Goal: Task Accomplishment & Management: Complete application form

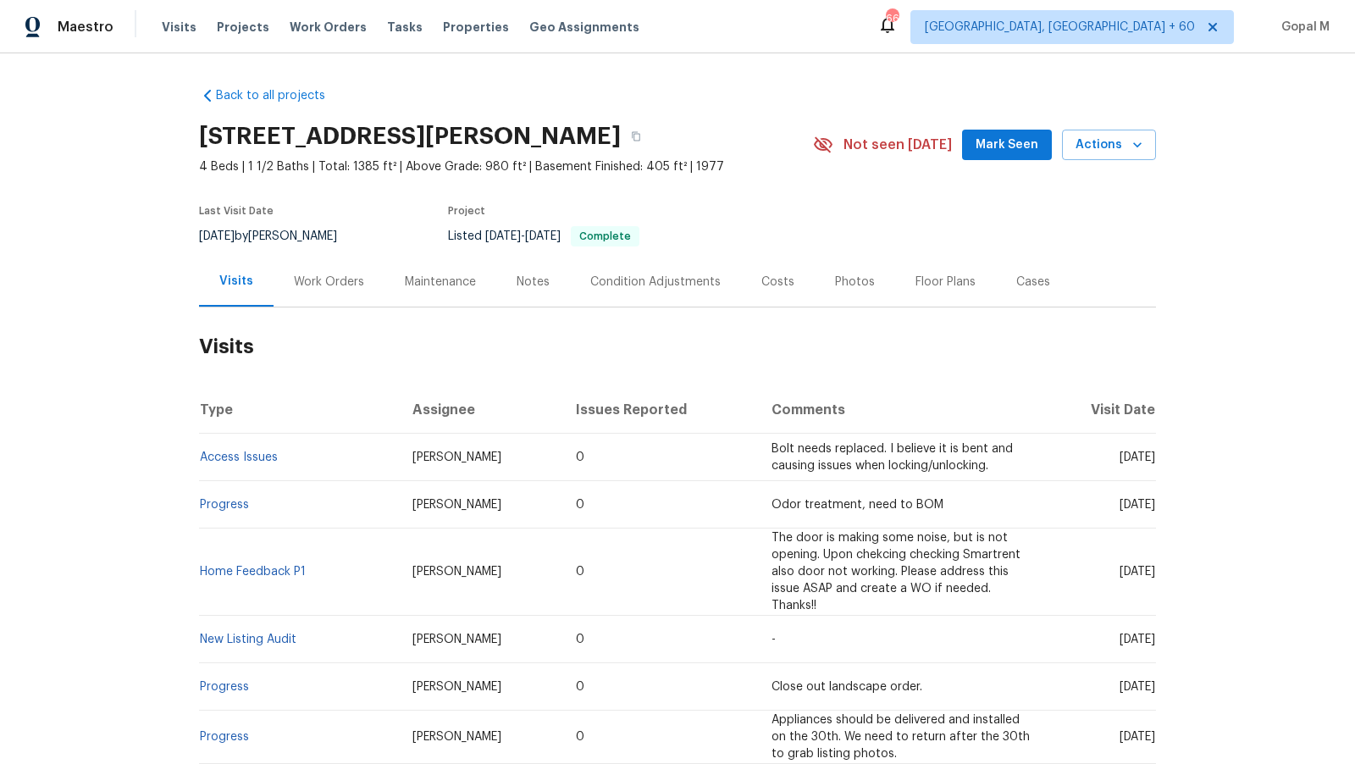
click at [347, 283] on div "Work Orders" at bounding box center [329, 282] width 70 height 17
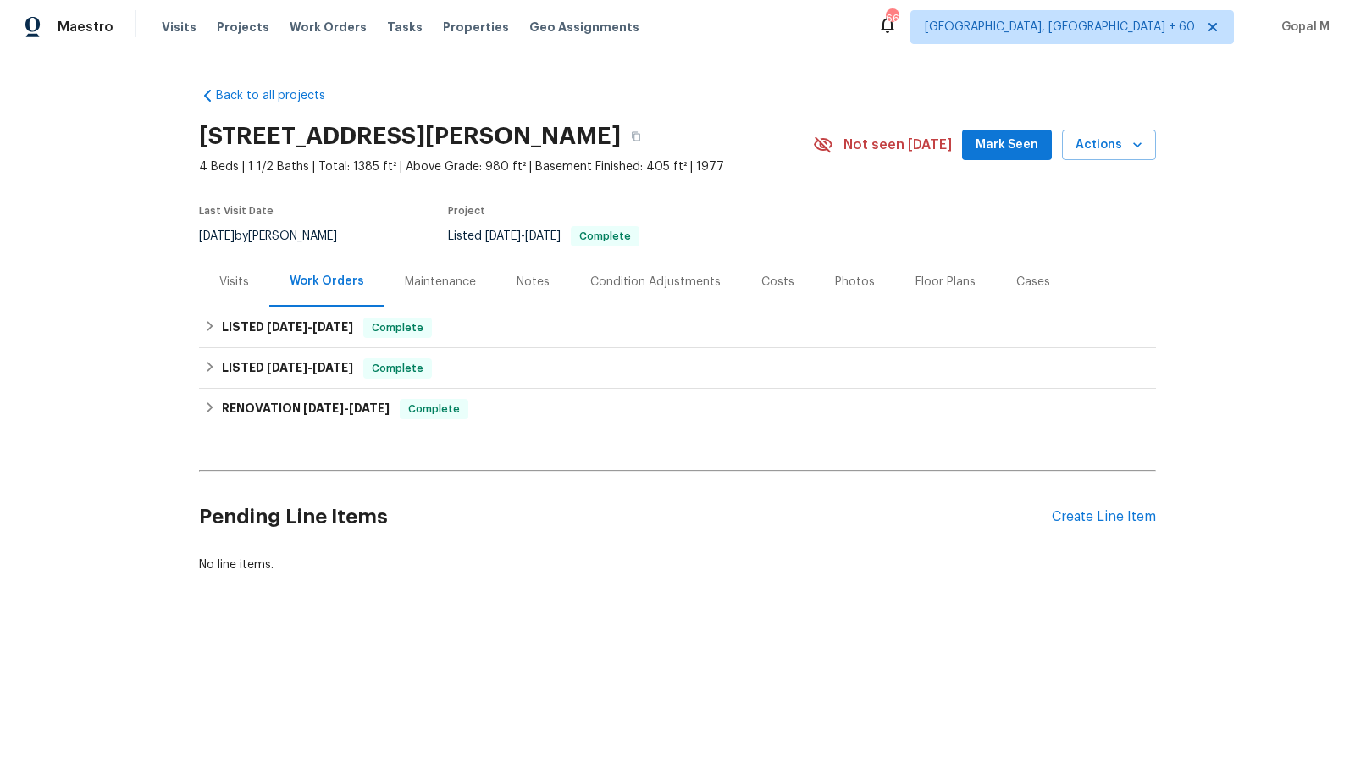
click at [237, 282] on div "Visits" at bounding box center [234, 282] width 30 height 17
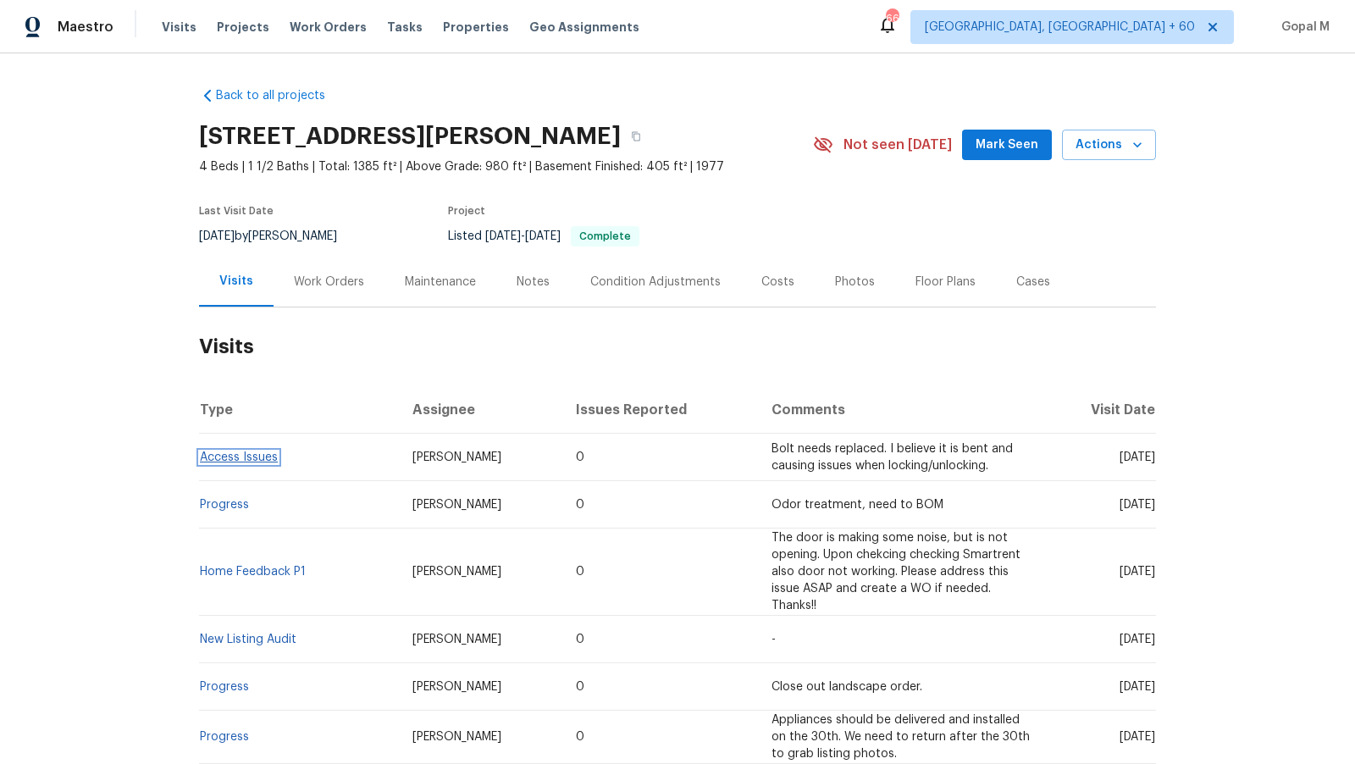
click at [263, 459] on link "Access Issues" at bounding box center [239, 457] width 78 height 12
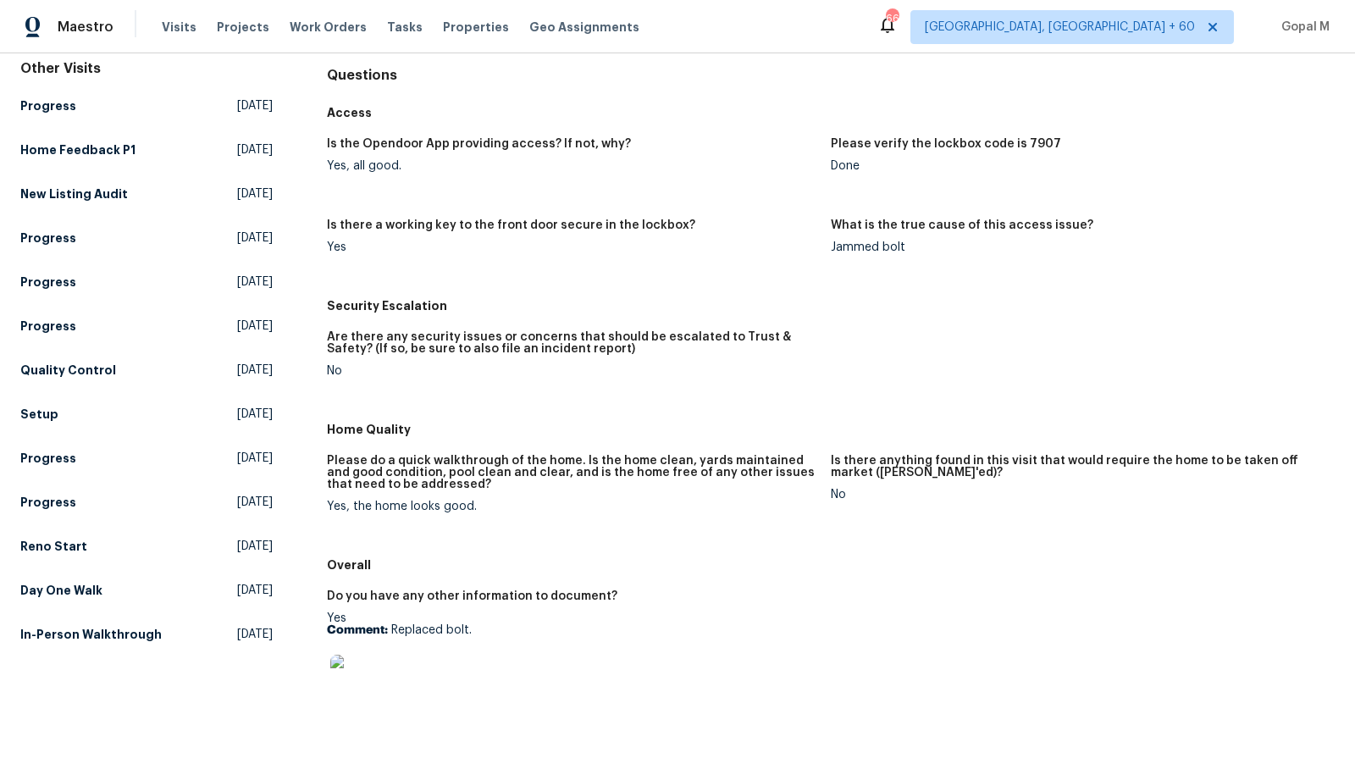
scroll to position [164, 0]
drag, startPoint x: 390, startPoint y: 631, endPoint x: 475, endPoint y: 628, distance: 85.6
click at [475, 628] on p "Comment: Replaced bolt." at bounding box center [572, 628] width 490 height 12
copy p "Replaced bolt."
click at [349, 683] on img at bounding box center [357, 680] width 54 height 54
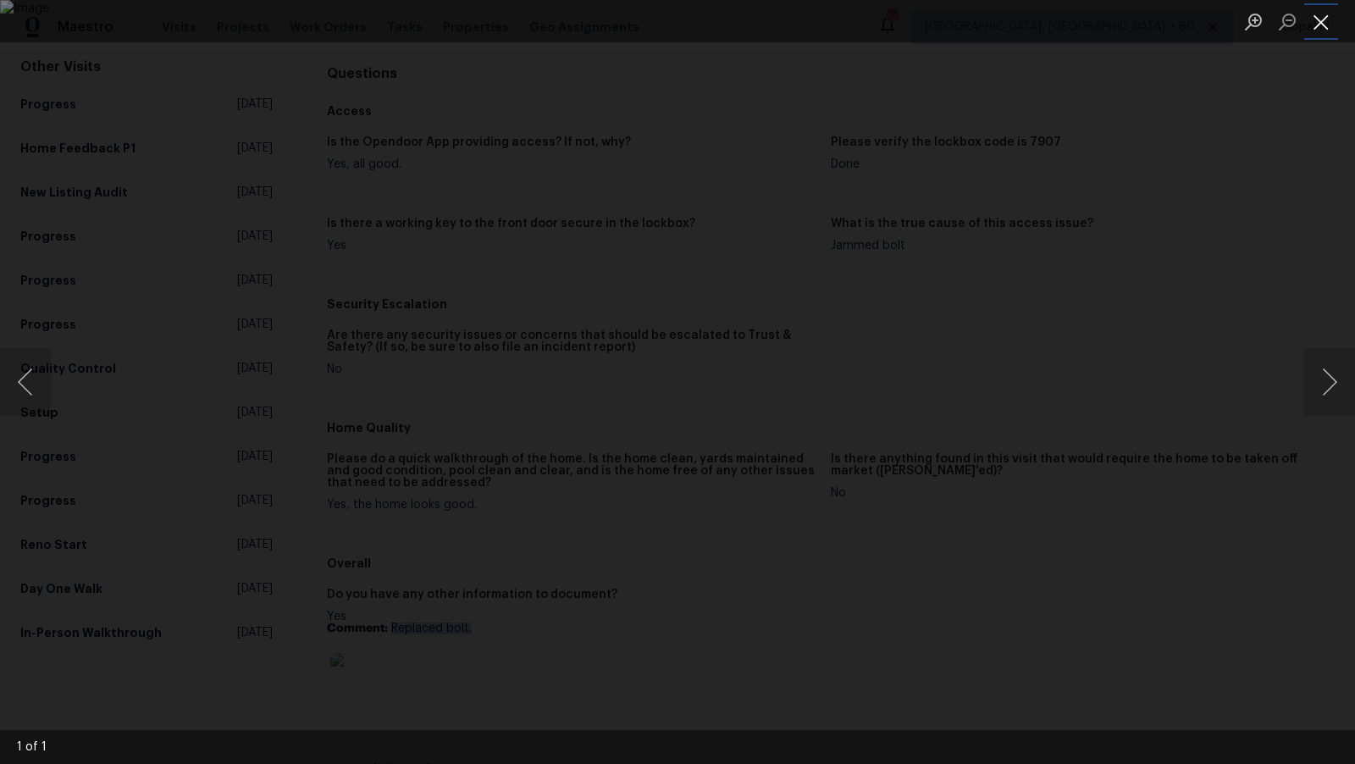
click at [1324, 25] on button "Close lightbox" at bounding box center [1321, 22] width 34 height 30
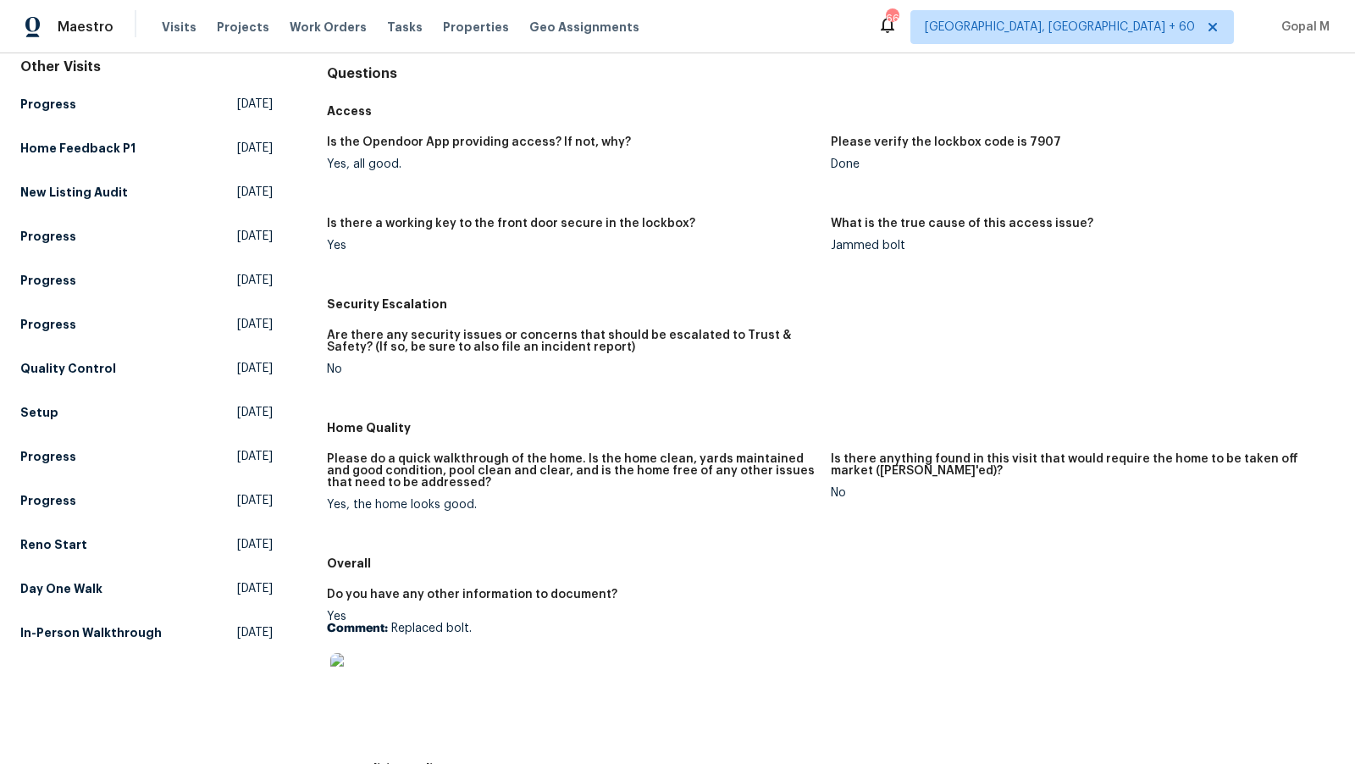
click at [391, 623] on p "Comment: Replaced bolt." at bounding box center [572, 628] width 490 height 12
drag, startPoint x: 391, startPoint y: 623, endPoint x: 404, endPoint y: 664, distance: 42.6
click at [404, 664] on div "Yes Comment: Replaced bolt." at bounding box center [572, 664] width 490 height 107
copy div "Replaced bolt."
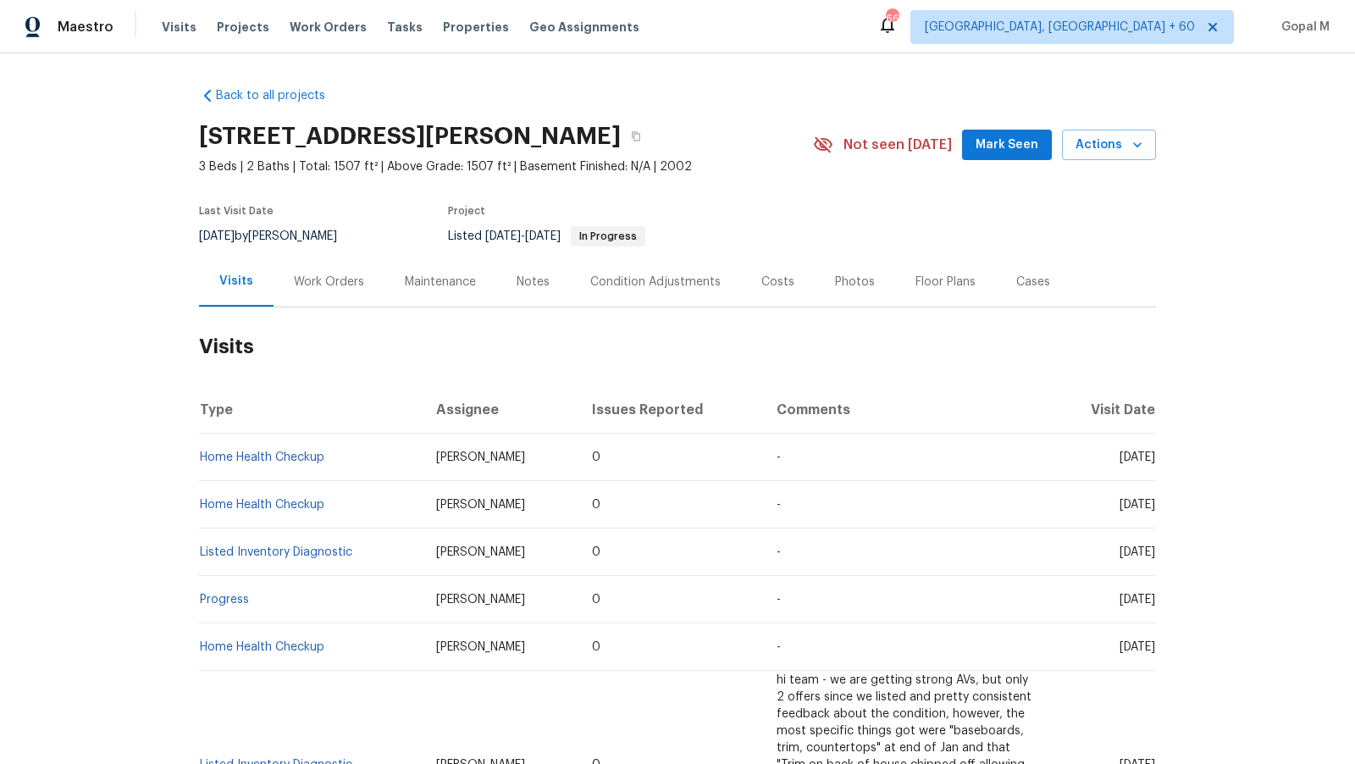
click at [312, 276] on div "Work Orders" at bounding box center [329, 282] width 70 height 17
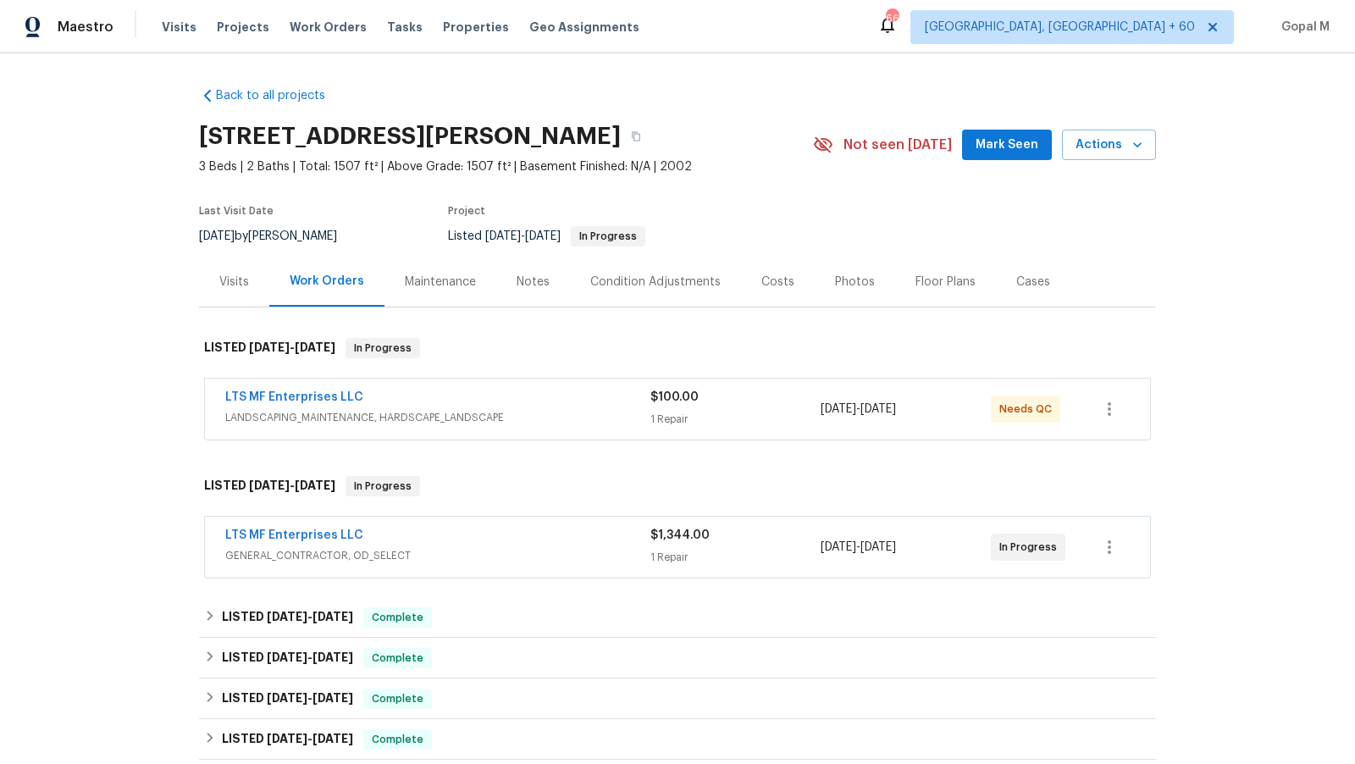
click at [512, 407] on div "LTS MF Enterprises LLC" at bounding box center [437, 399] width 425 height 20
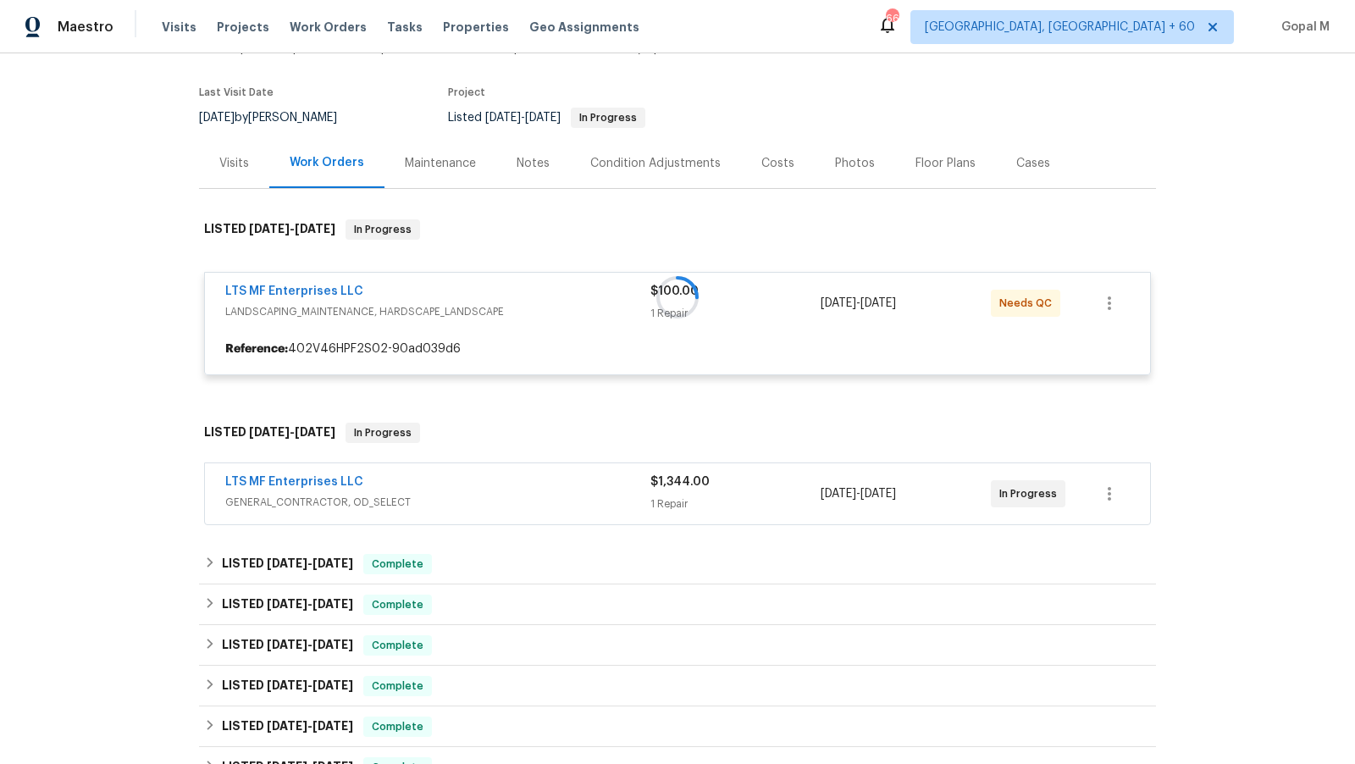
scroll to position [185, 0]
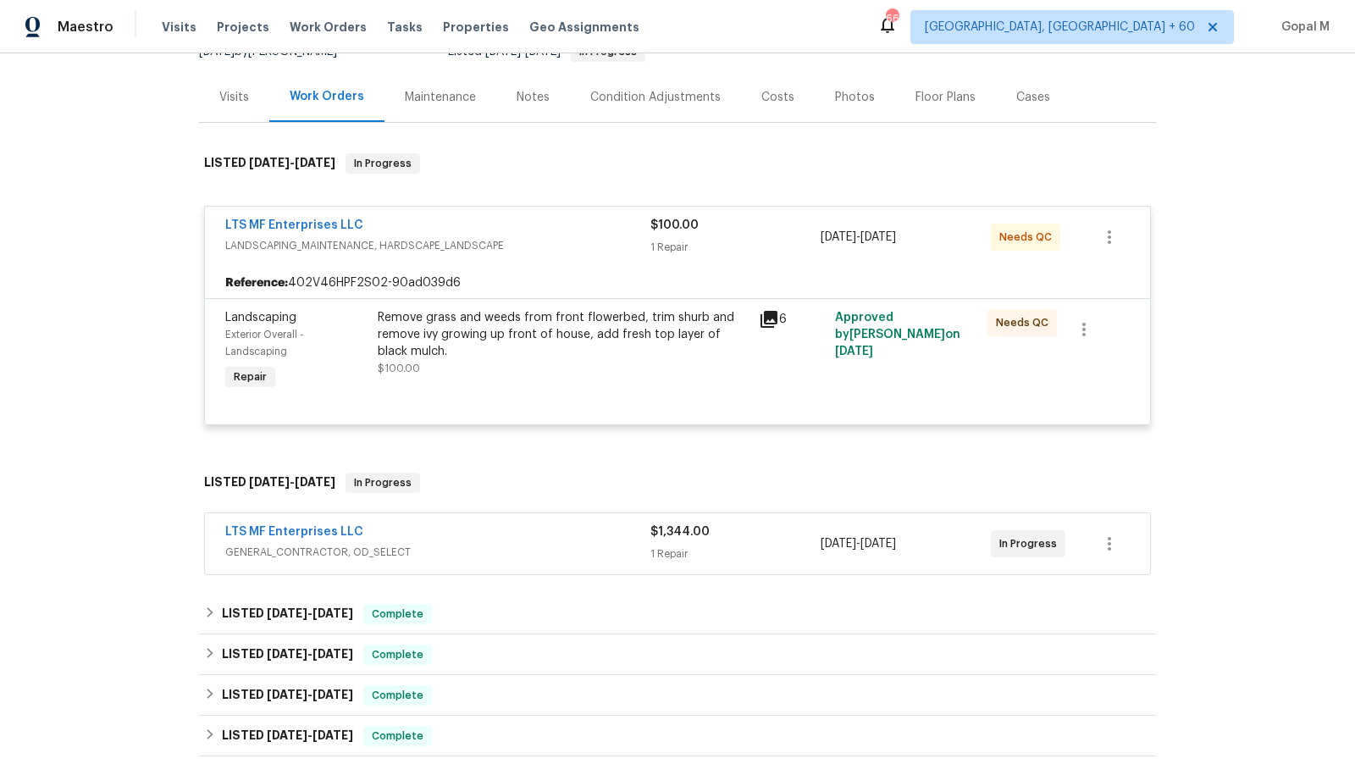
click at [520, 538] on div "LTS MF Enterprises LLC" at bounding box center [437, 533] width 425 height 20
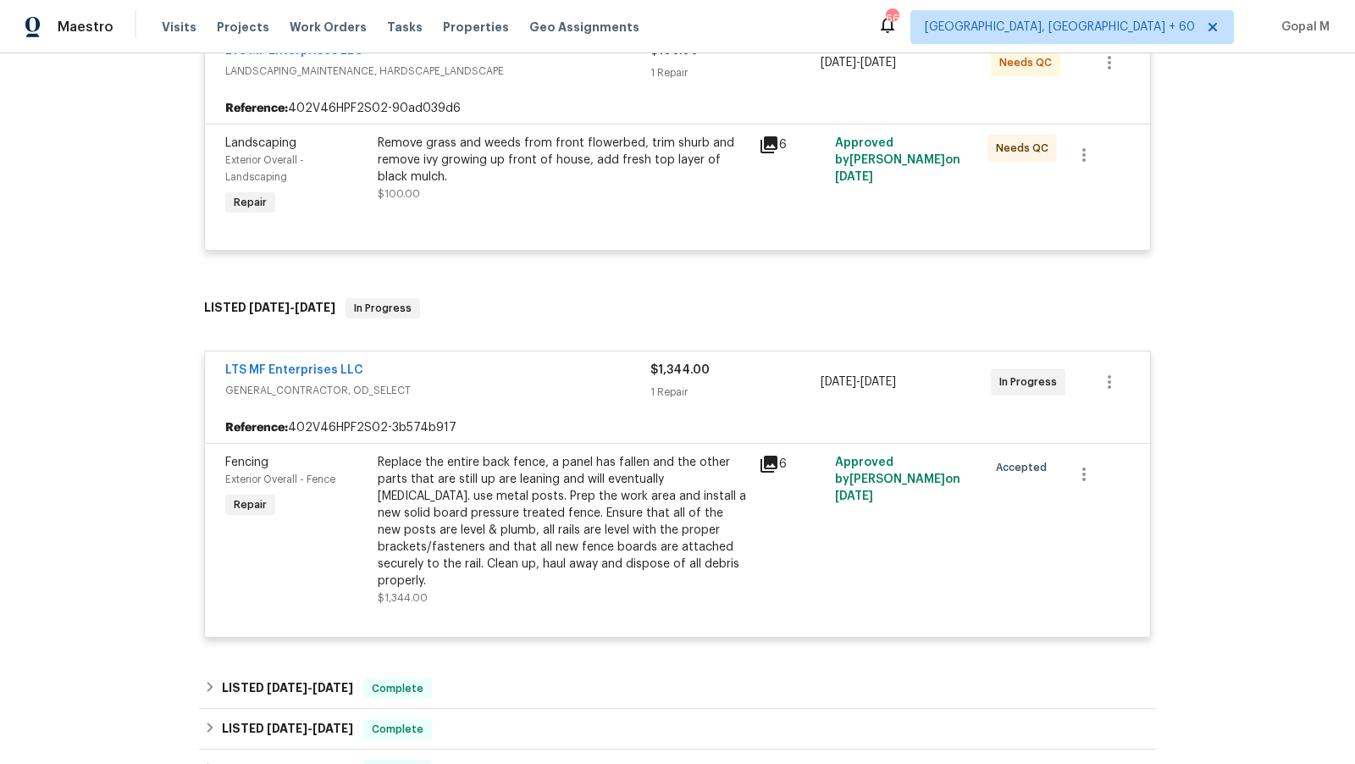
scroll to position [360, 0]
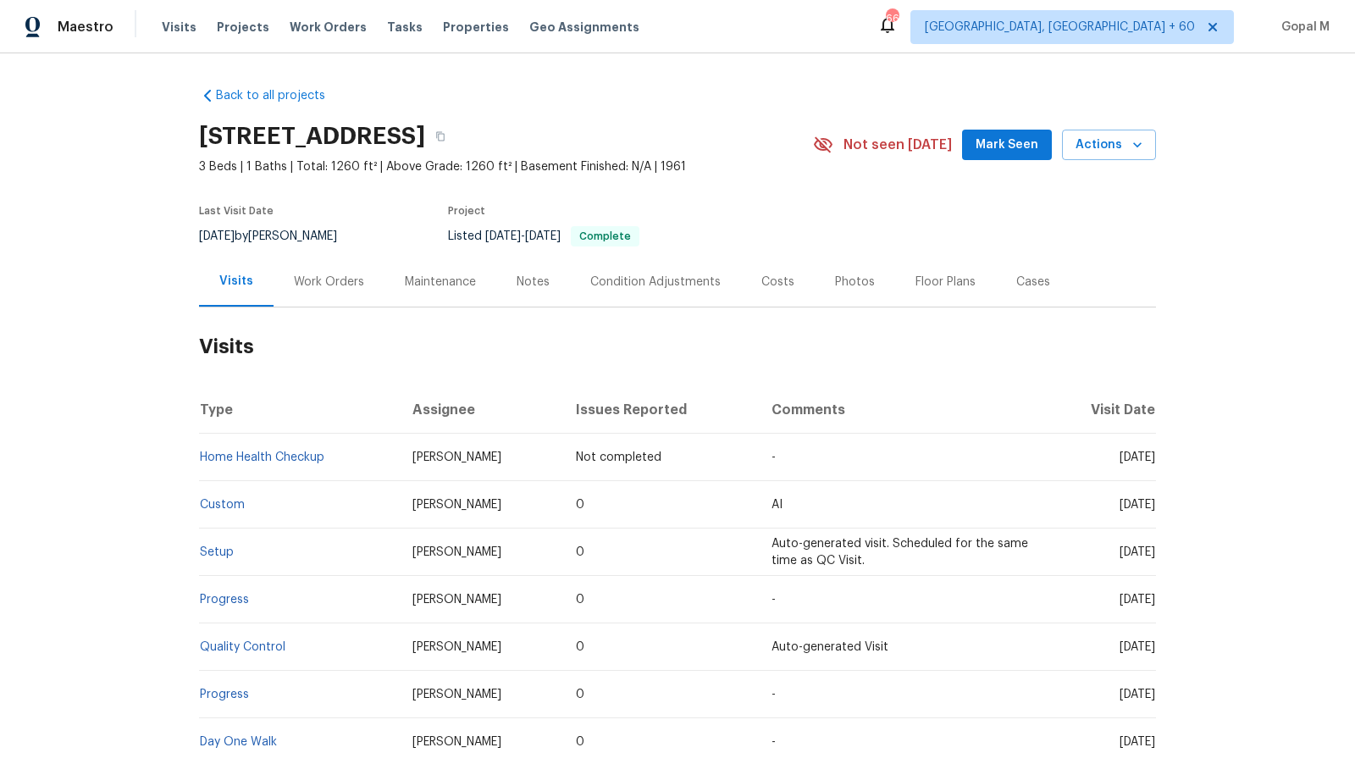
click at [344, 285] on div "Work Orders" at bounding box center [329, 282] width 70 height 17
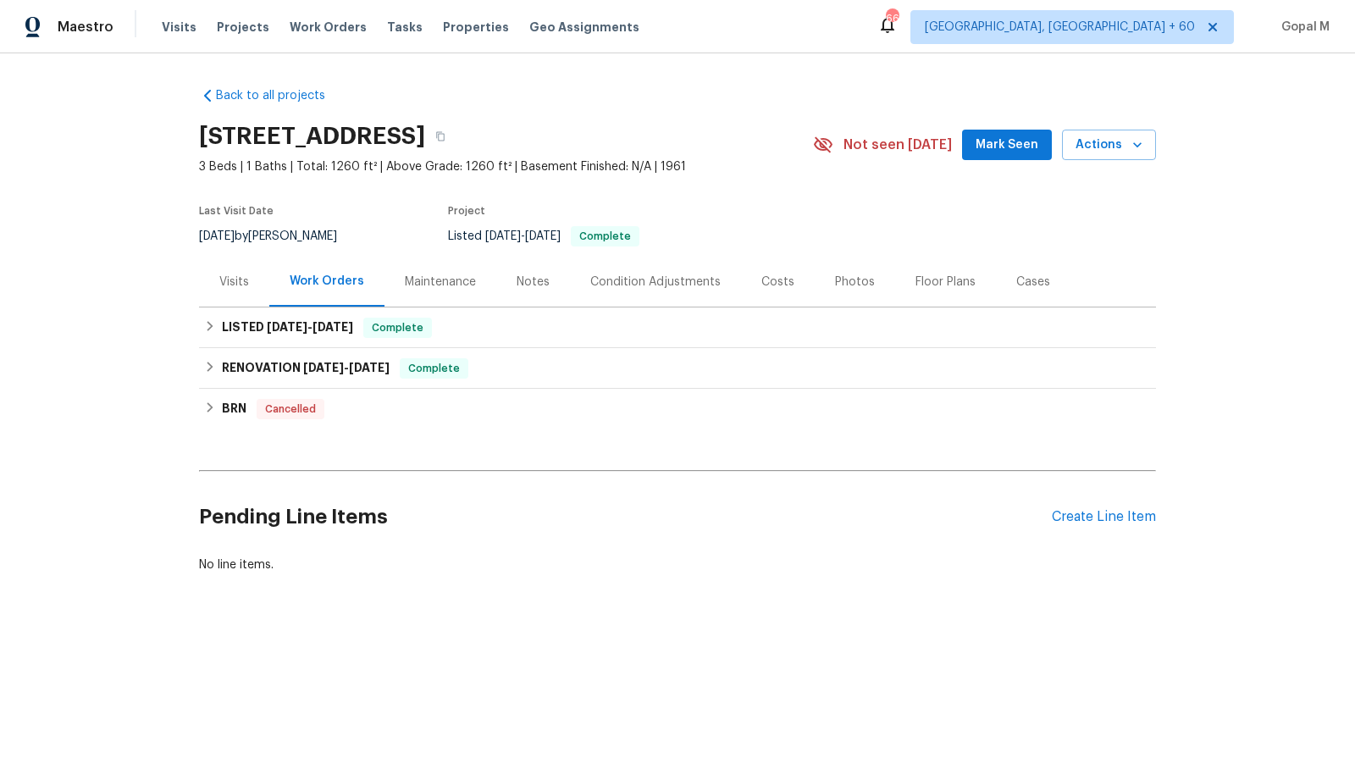
click at [1018, 284] on div "Cases" at bounding box center [1033, 282] width 34 height 17
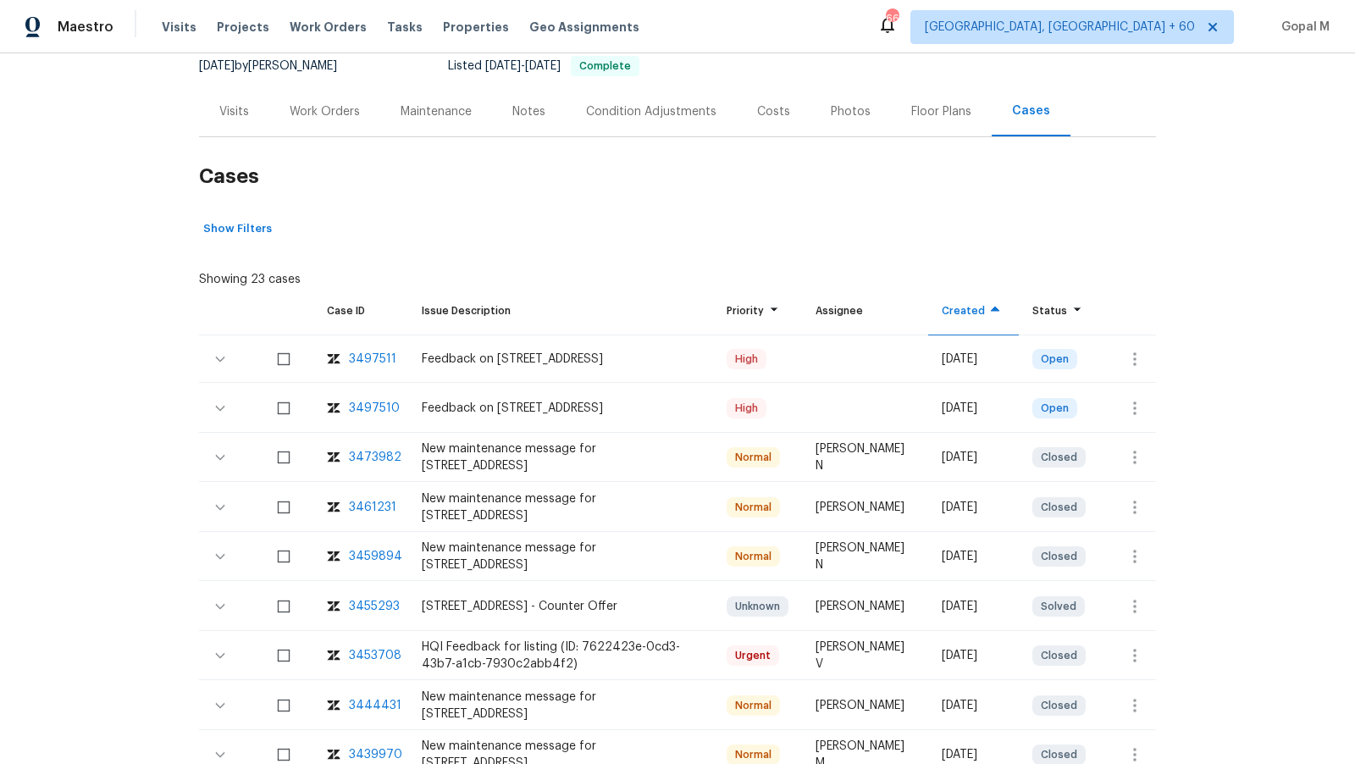
scroll to position [176, 0]
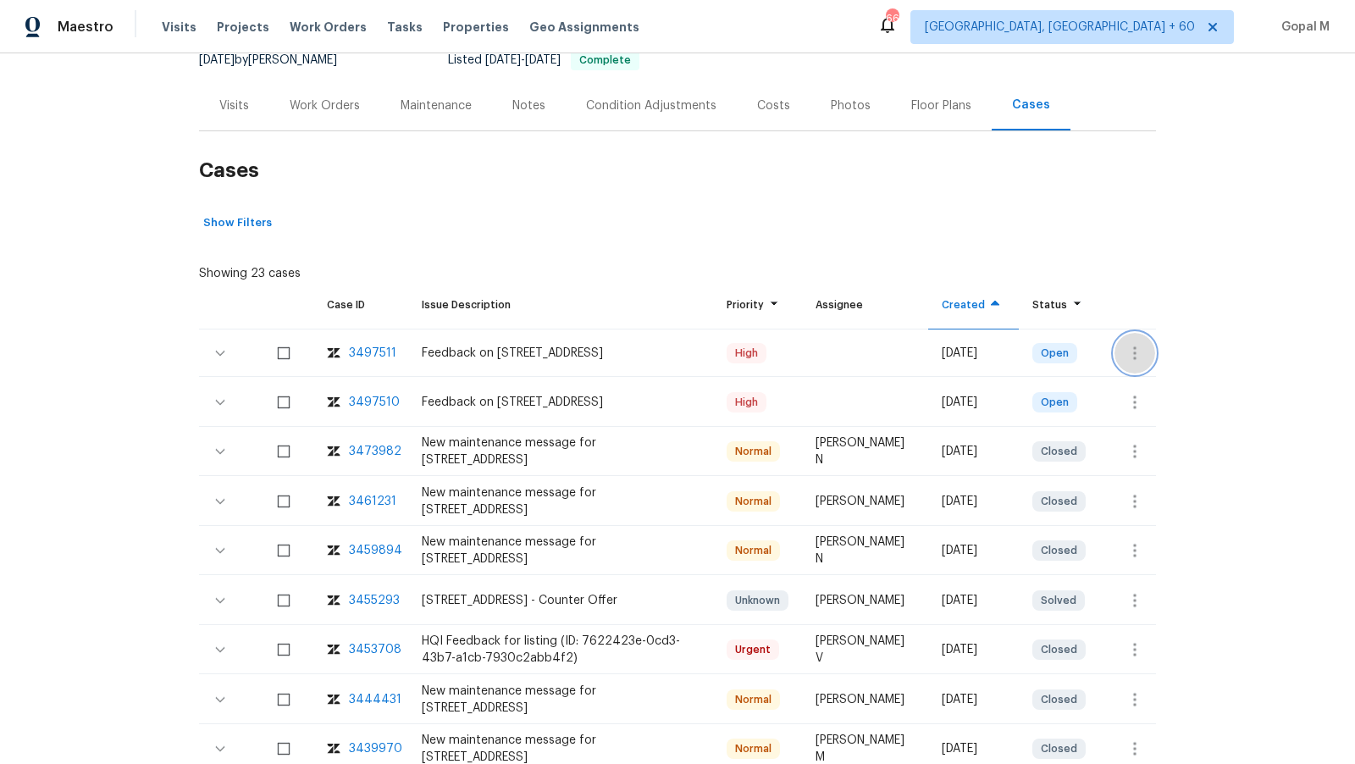
click at [1143, 349] on icon "button" at bounding box center [1135, 353] width 20 height 20
click at [1143, 349] on li "Create a visit" at bounding box center [1201, 352] width 175 height 28
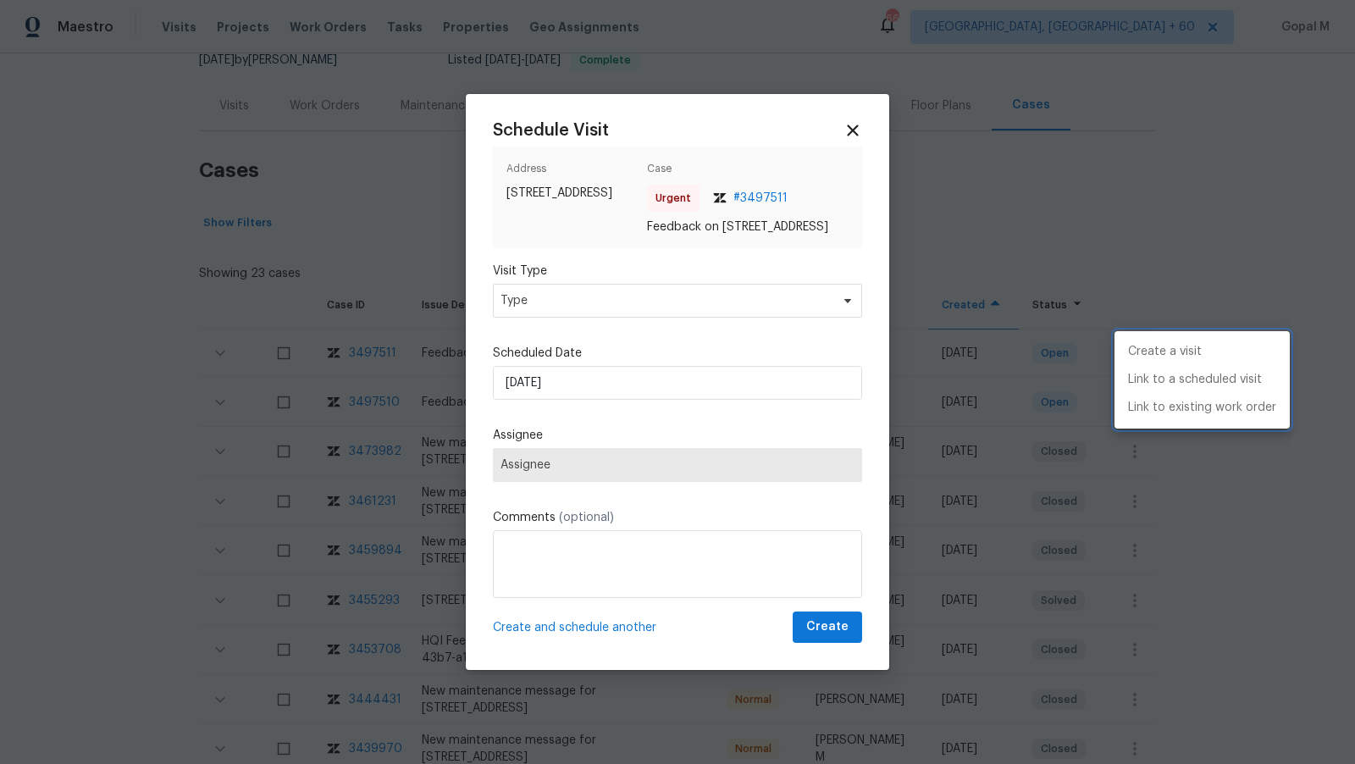
click at [697, 313] on div at bounding box center [677, 382] width 1355 height 764
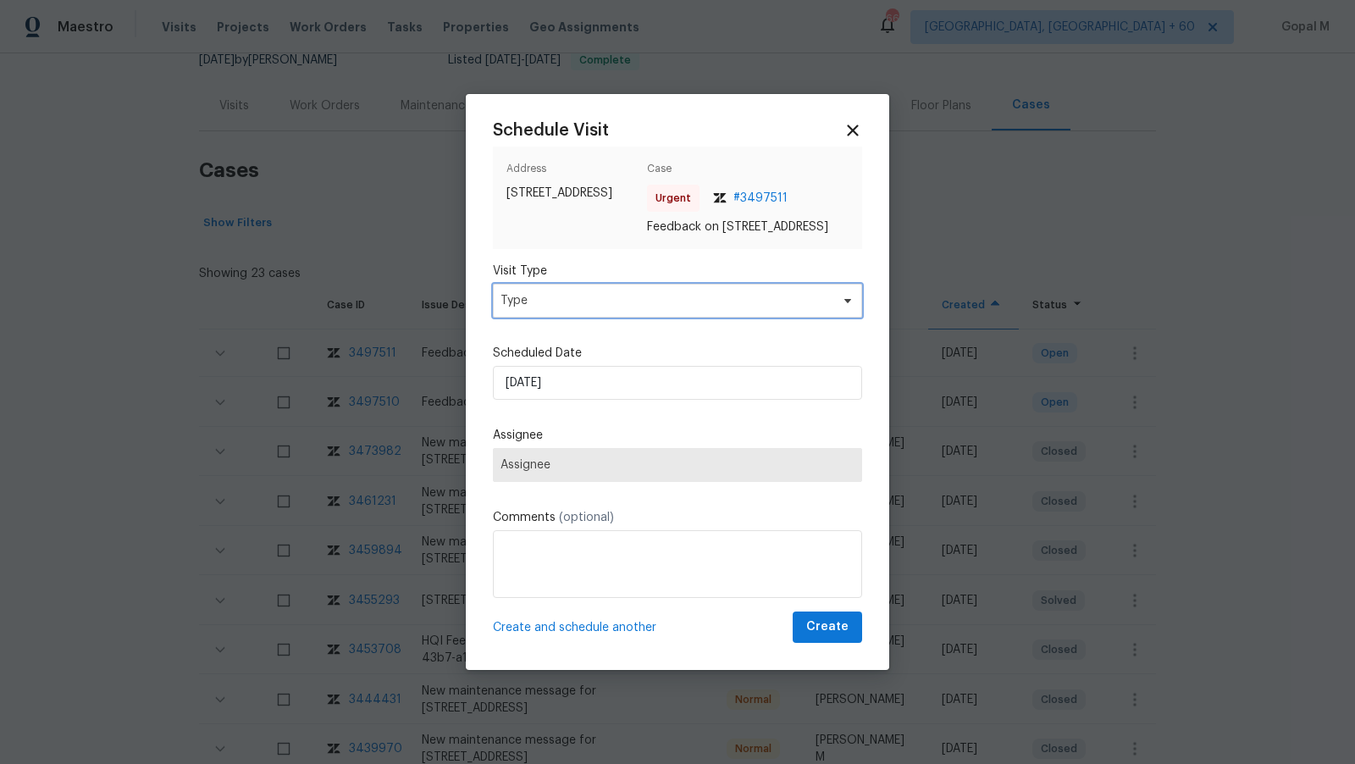
click at [697, 309] on span "Type" at bounding box center [664, 300] width 329 height 17
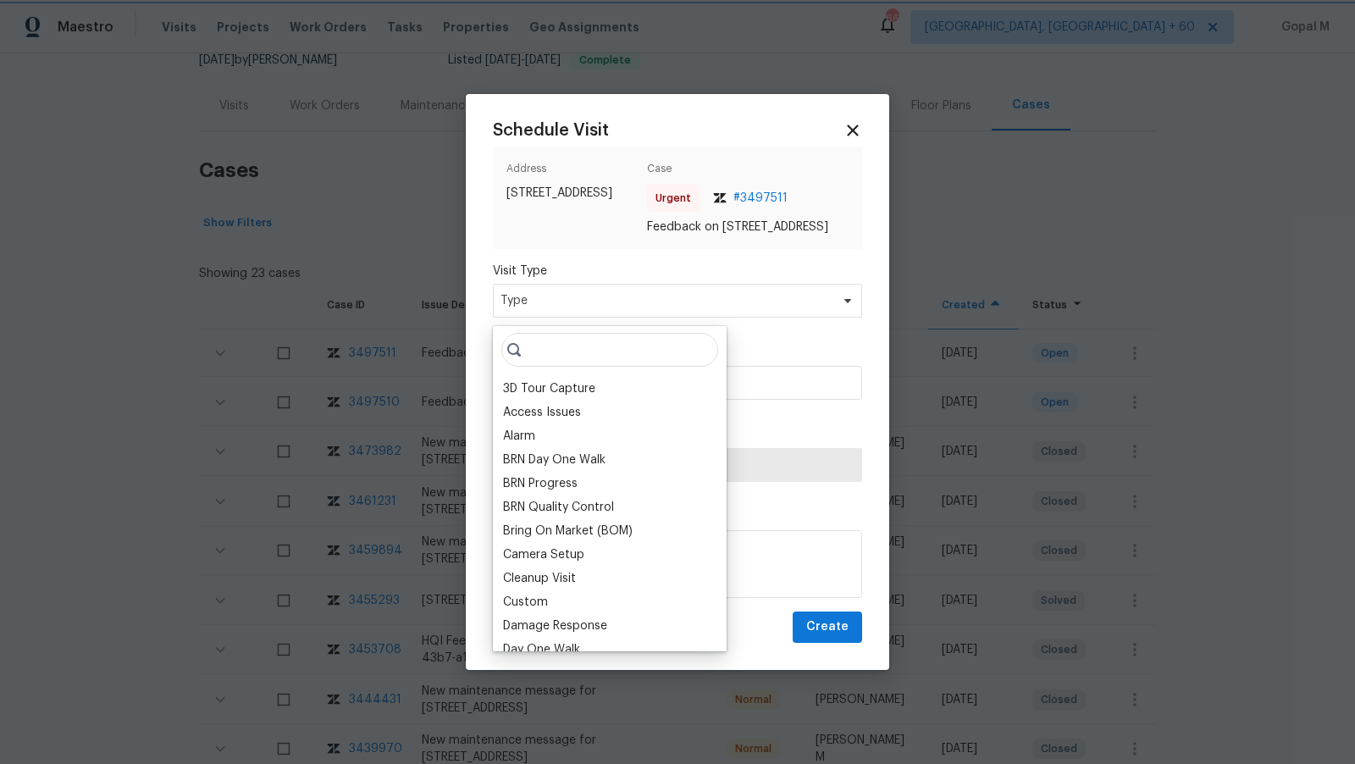
click at [365, 260] on div at bounding box center [677, 382] width 1355 height 764
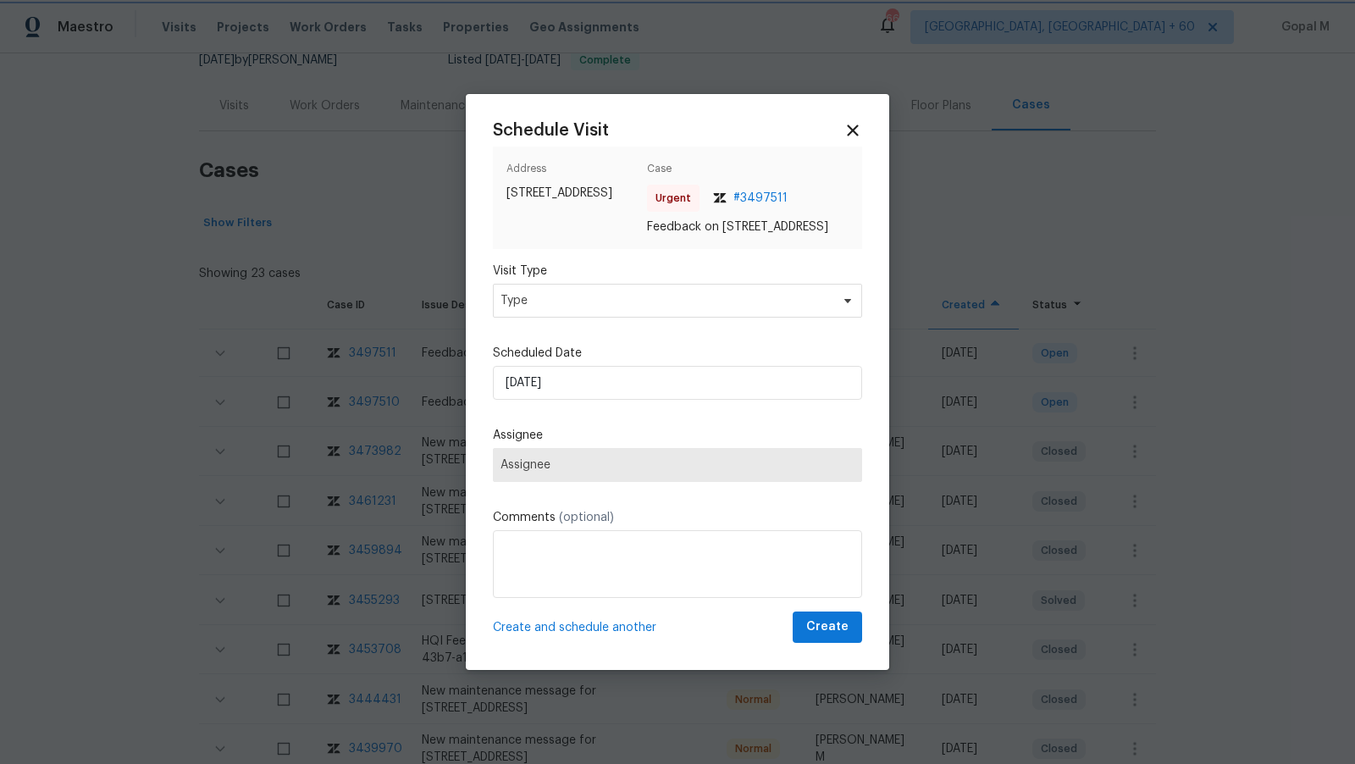
click at [240, 120] on div at bounding box center [677, 382] width 1355 height 764
click at [857, 121] on icon at bounding box center [852, 130] width 19 height 19
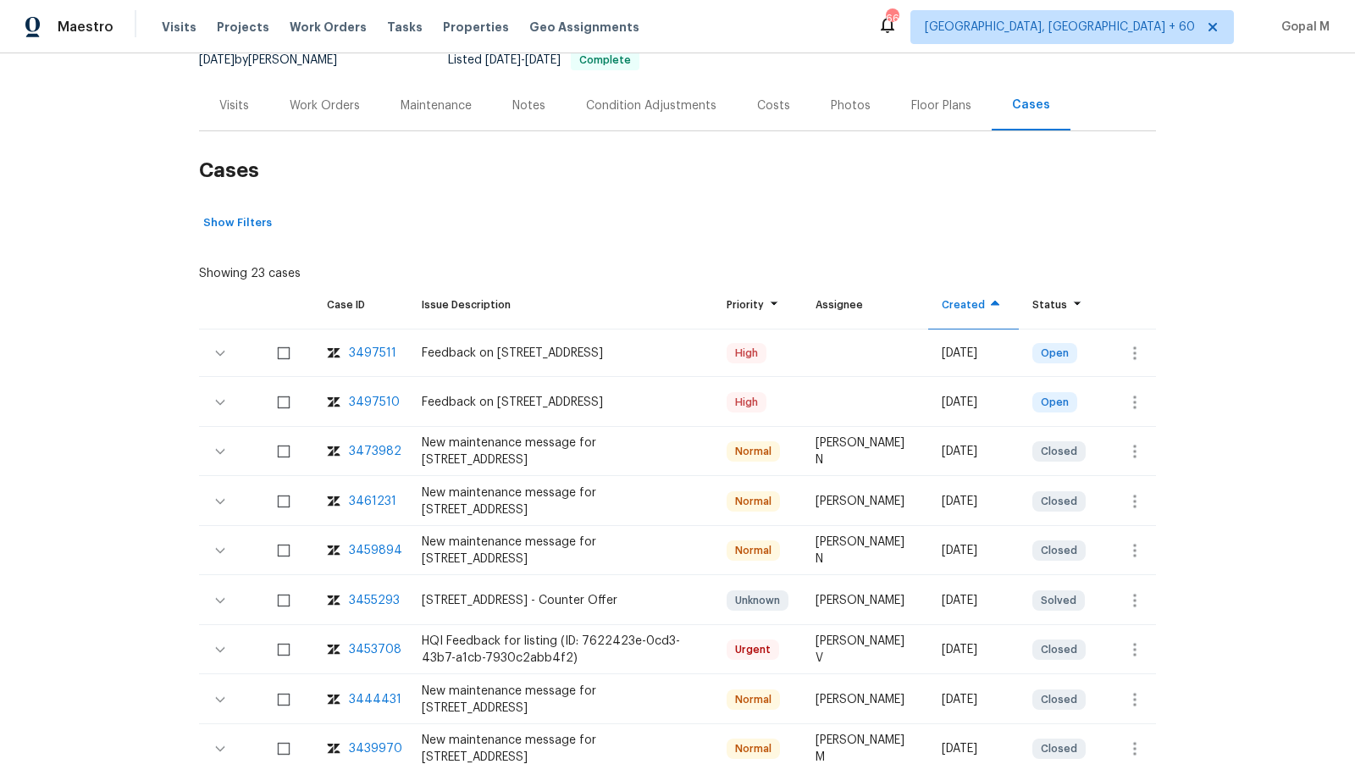
click at [225, 112] on div "Visits" at bounding box center [234, 105] width 30 height 17
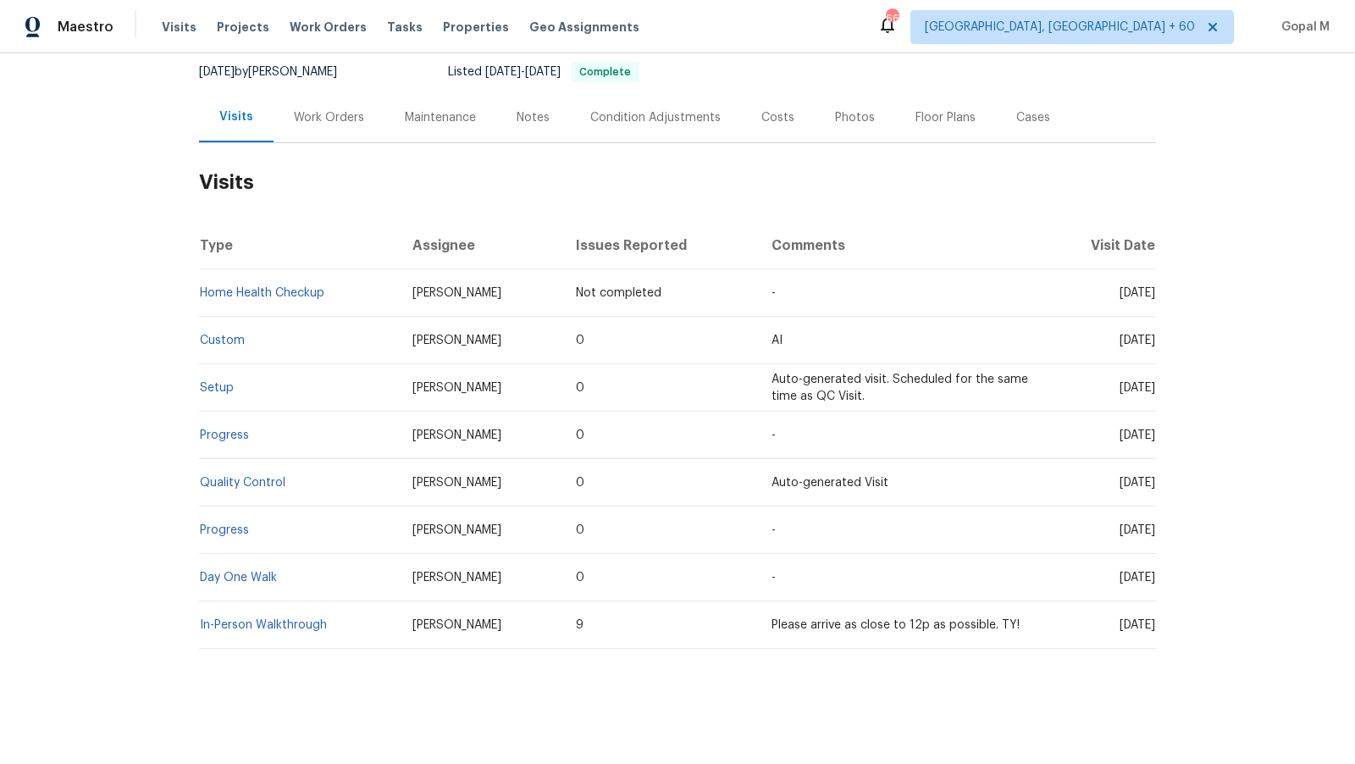
scroll to position [163, 0]
click at [355, 123] on div "Work Orders" at bounding box center [329, 118] width 70 height 17
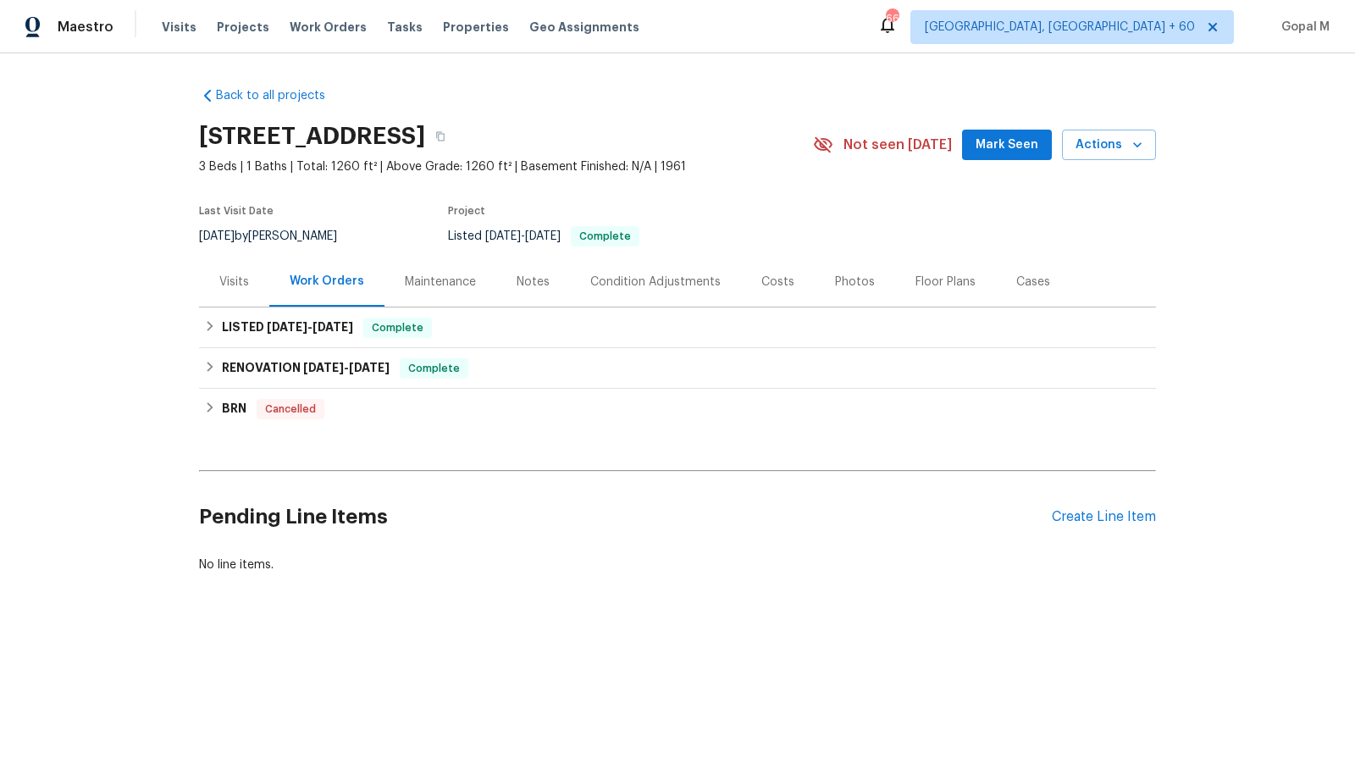
click at [1022, 276] on div "Cases" at bounding box center [1033, 282] width 34 height 17
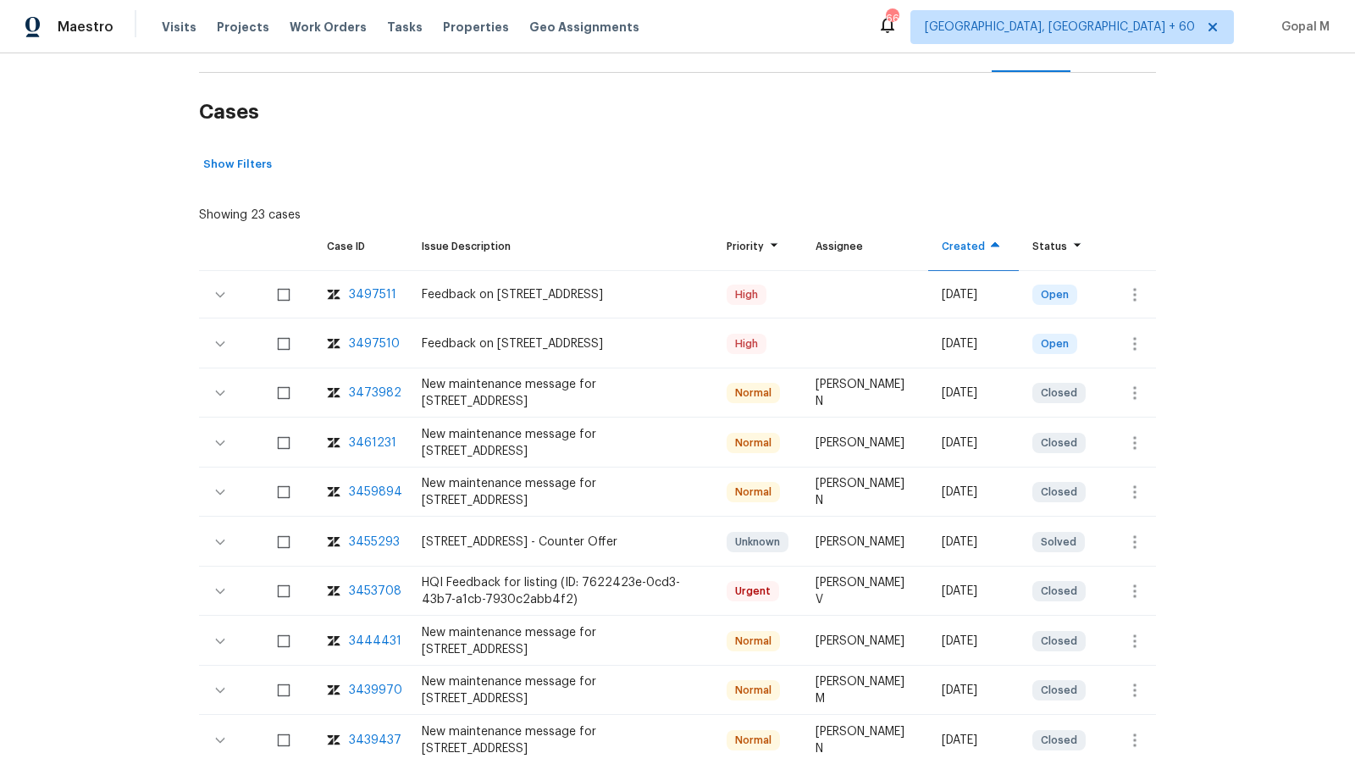
scroll to position [275, 0]
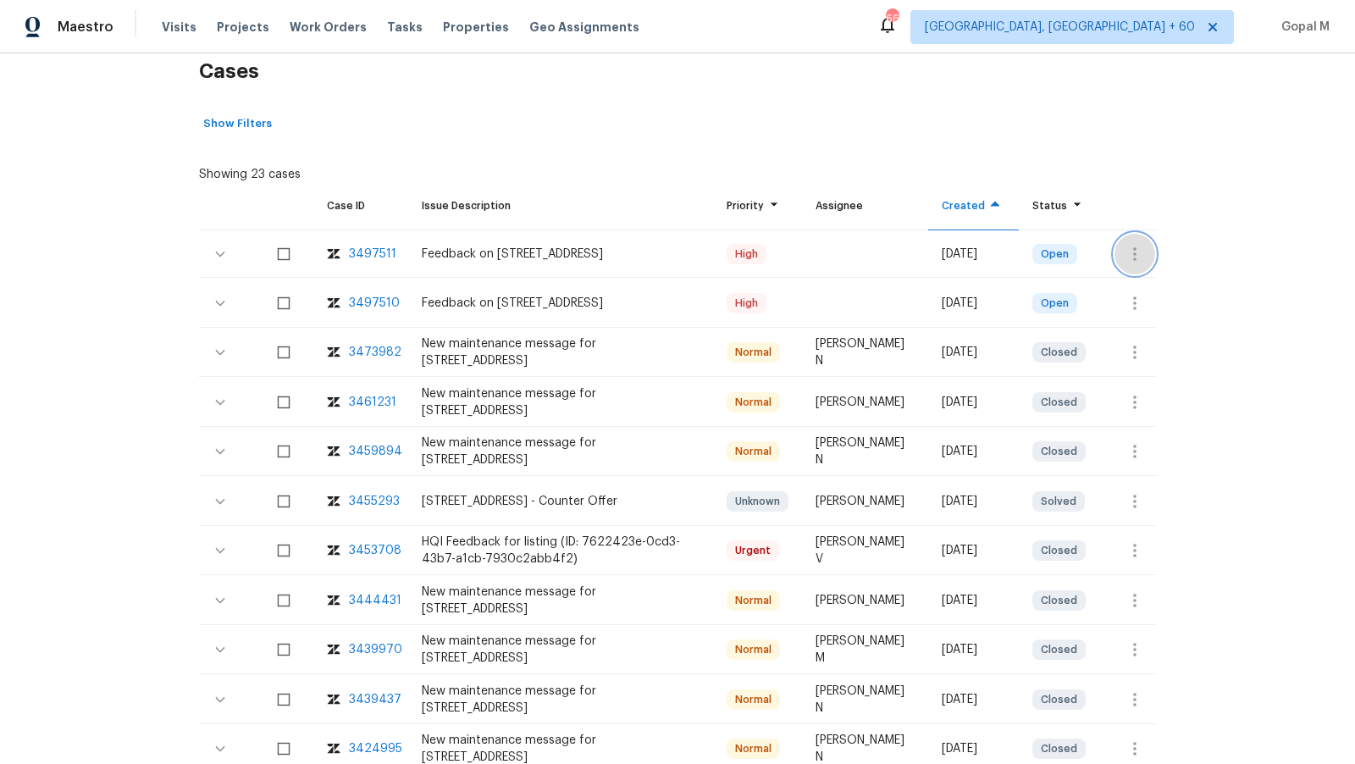
click at [1133, 254] on icon "button" at bounding box center [1135, 254] width 20 height 20
click at [1133, 254] on li "Create a visit" at bounding box center [1201, 253] width 175 height 28
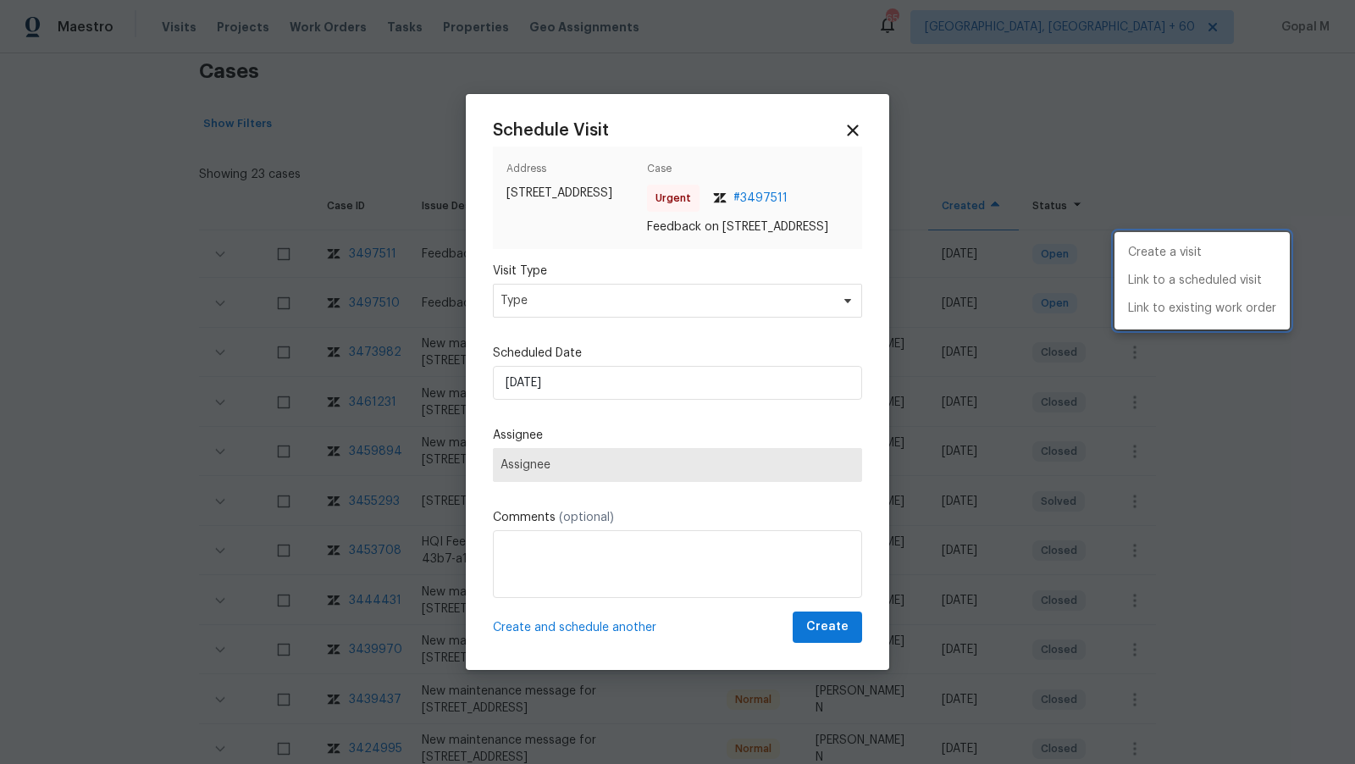
click at [755, 299] on div at bounding box center [677, 382] width 1355 height 764
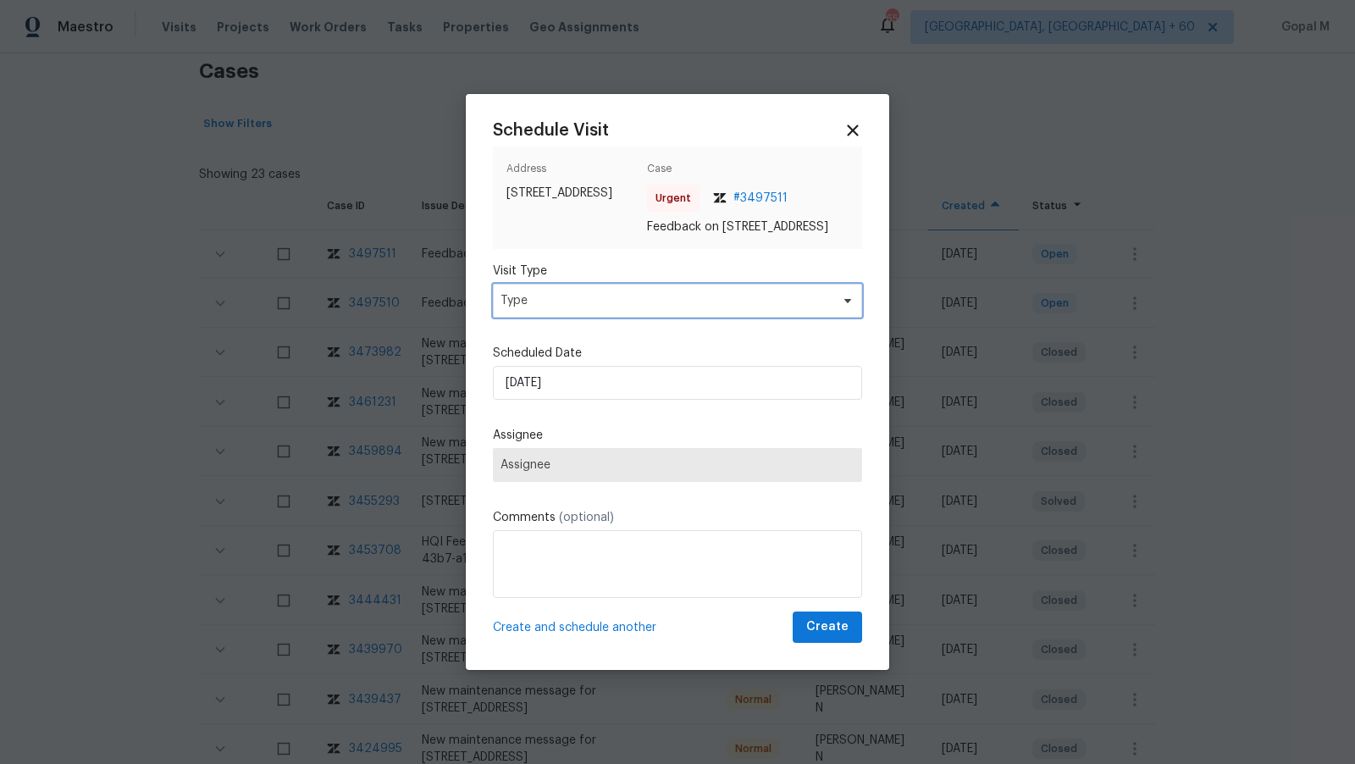
click at [755, 299] on span "Type" at bounding box center [677, 301] width 369 height 34
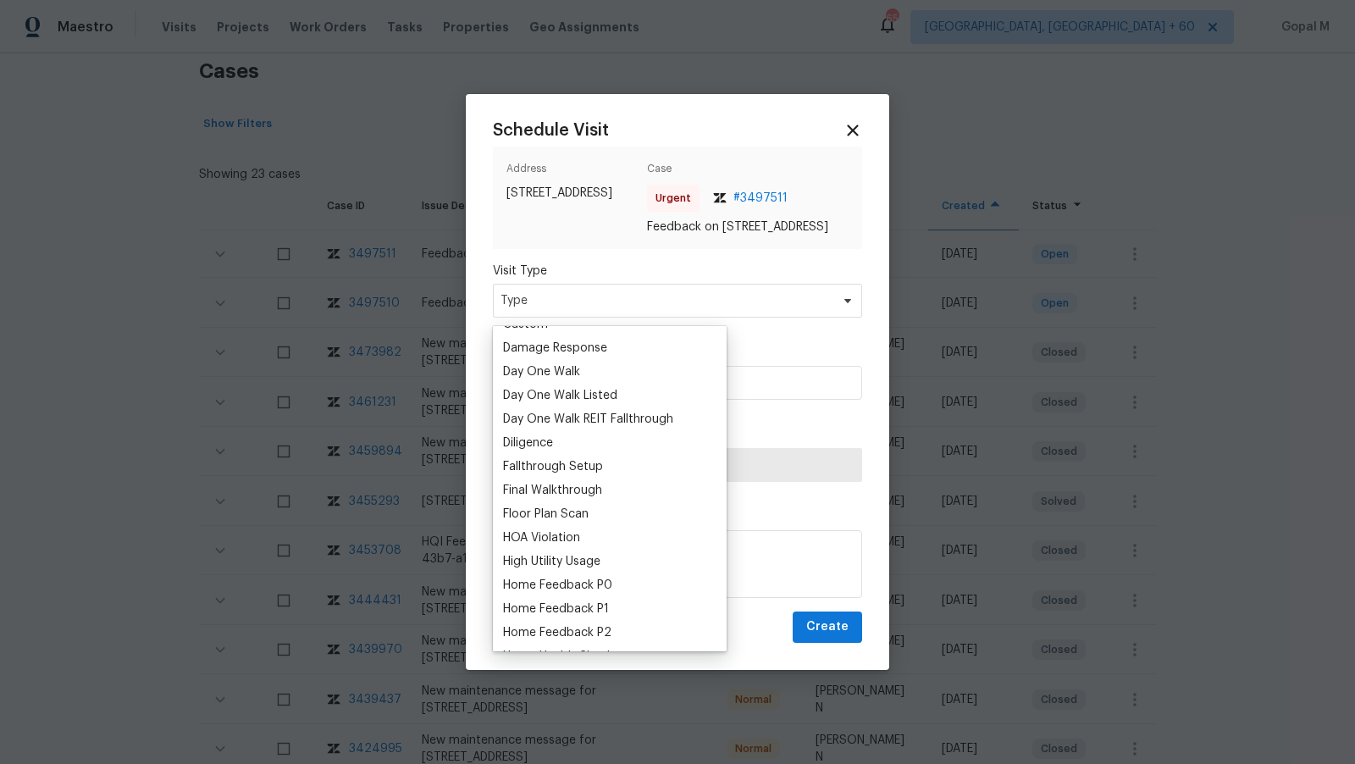
scroll to position [281, 0]
click at [564, 605] on div "Home Feedback P1" at bounding box center [556, 605] width 106 height 17
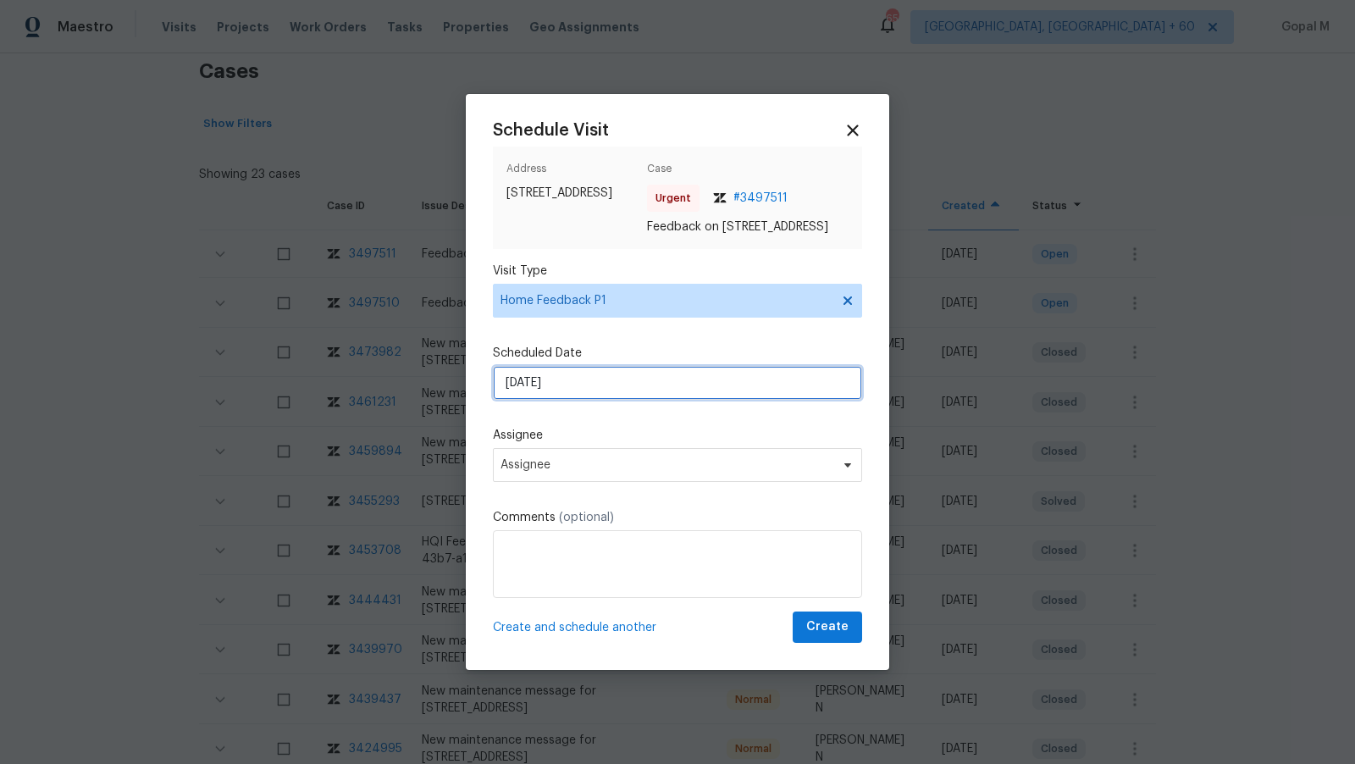
click at [583, 391] on input "17/09/2025" at bounding box center [677, 383] width 369 height 34
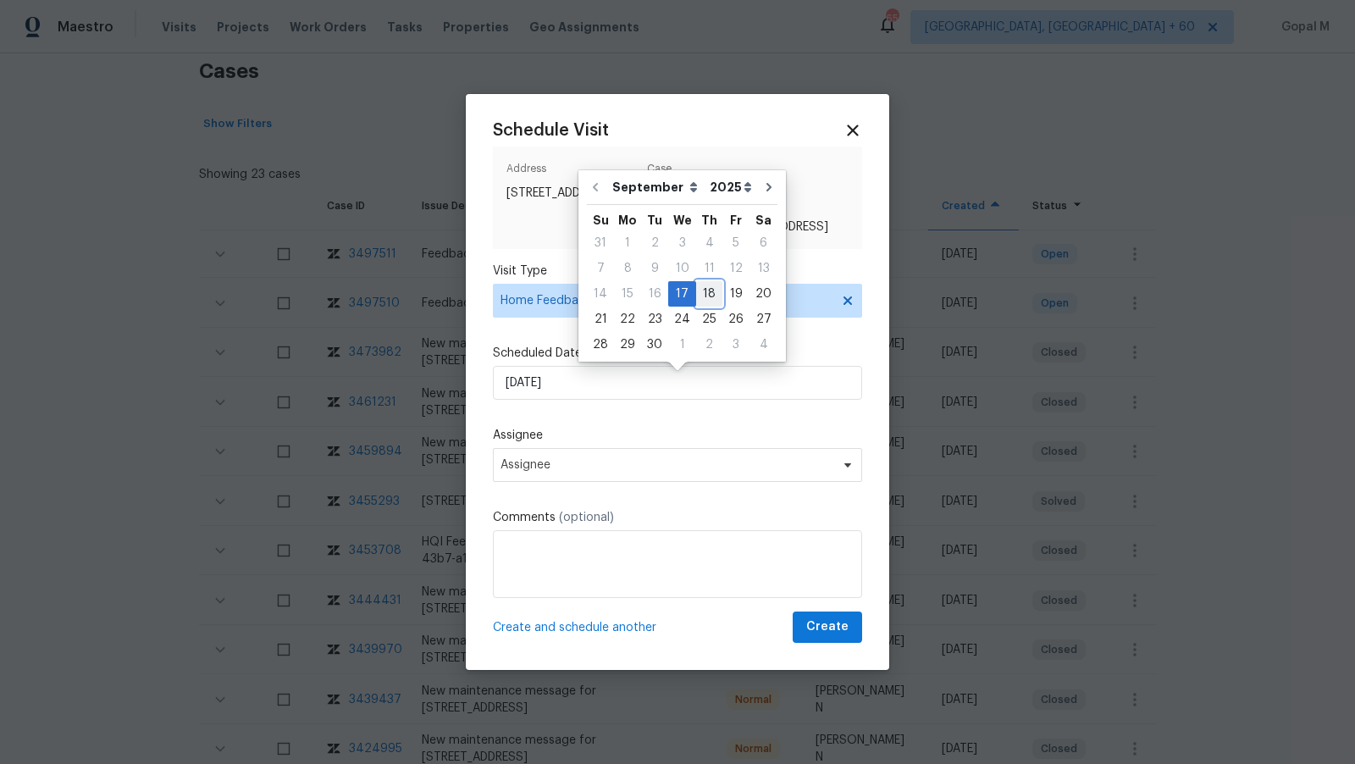
click at [700, 293] on div "18" at bounding box center [709, 294] width 26 height 24
type input "18/09/2025"
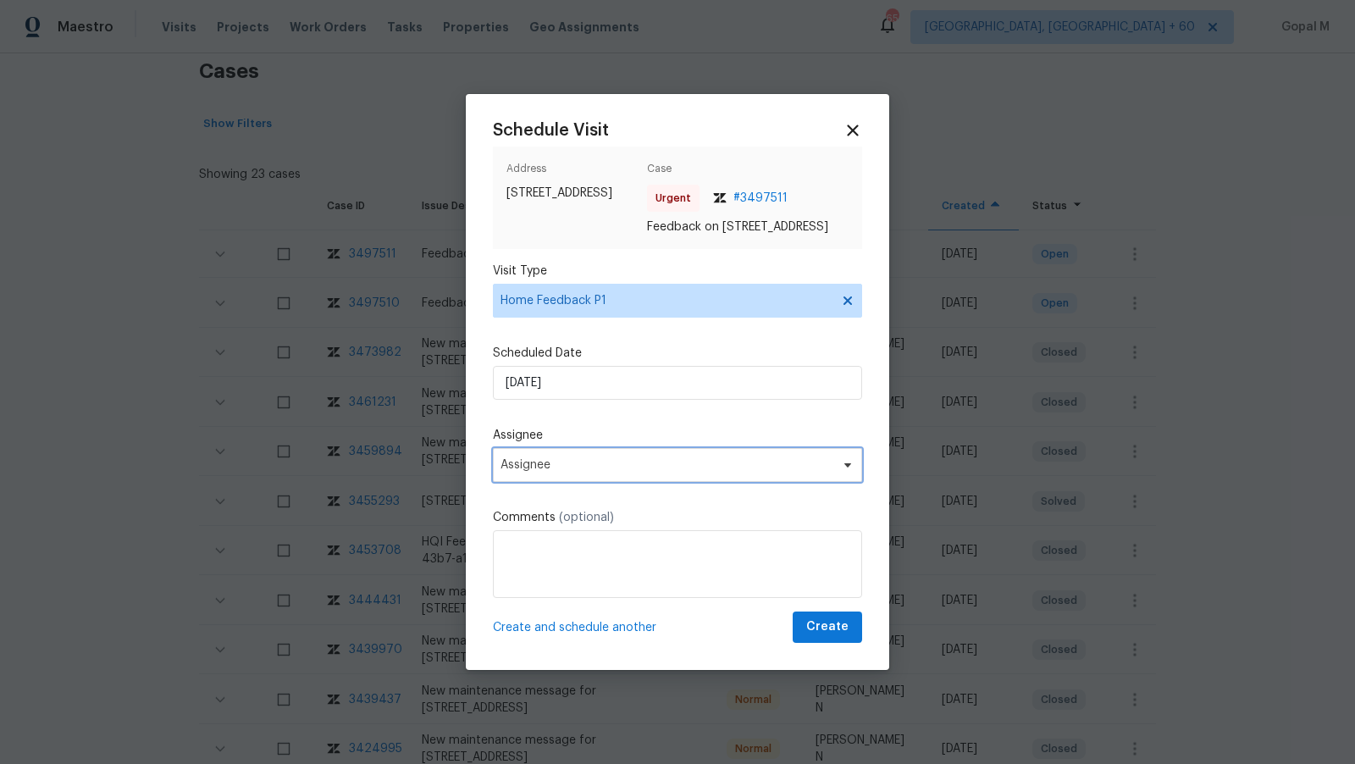
click at [622, 472] on span "Assignee" at bounding box center [666, 465] width 332 height 14
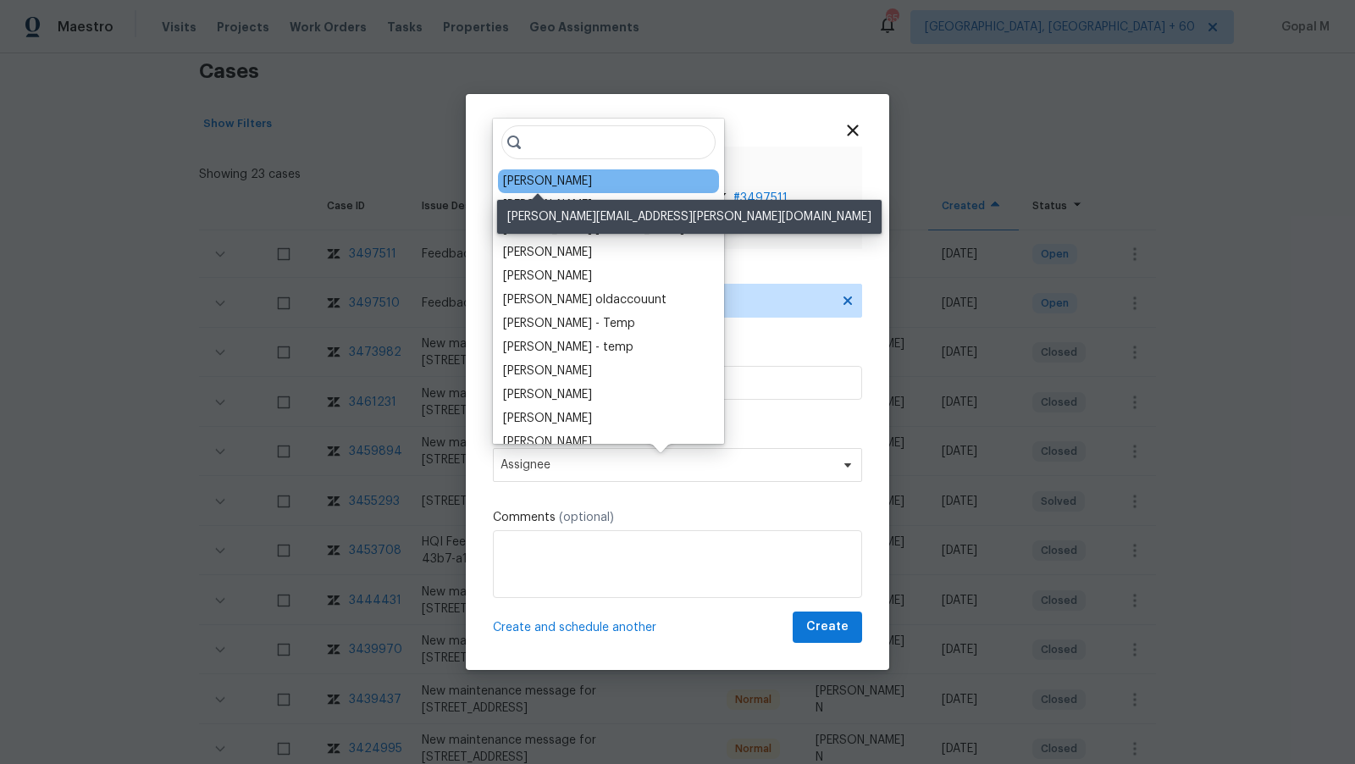
click at [556, 185] on div "[PERSON_NAME]" at bounding box center [547, 181] width 89 height 17
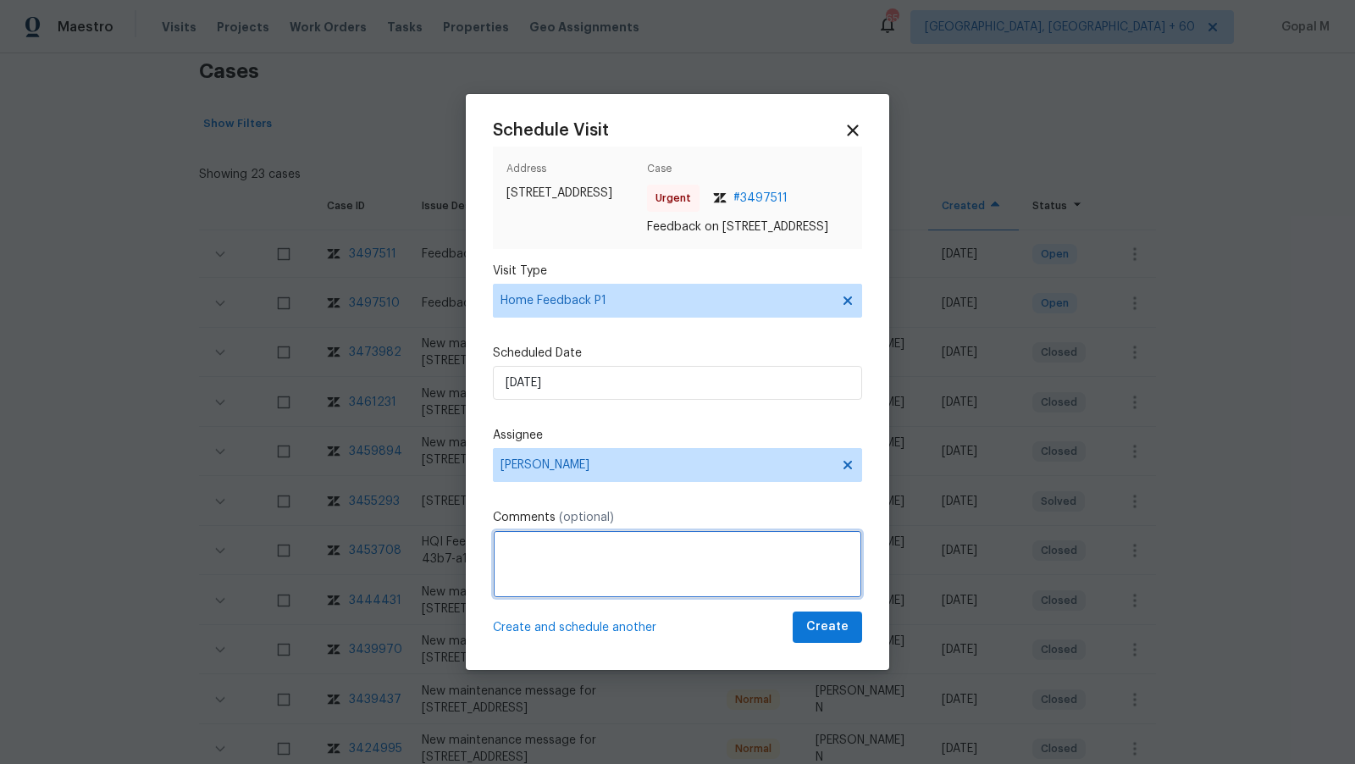
click at [576, 559] on textarea at bounding box center [677, 564] width 369 height 68
paste textarea "No key to lock the garage door that was standing open."
paste textarea "Electrical mast has metal (tension bracket?)"
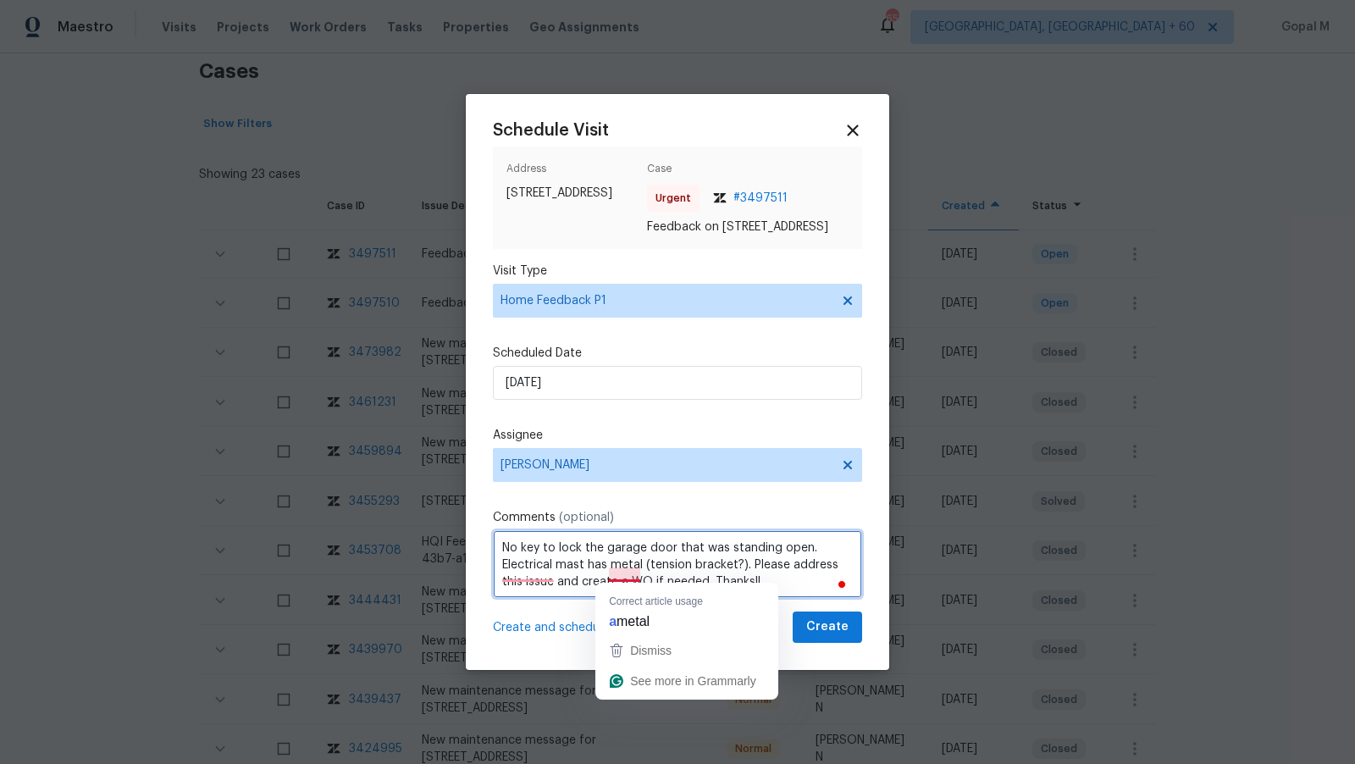
click at [578, 589] on textarea "No key to lock the garage door that was standing open. Electrical mast has meta…" at bounding box center [677, 564] width 369 height 68
click at [550, 591] on textarea "No key to lock the garage door that was standing open. Electrical mast has meta…" at bounding box center [677, 564] width 369 height 68
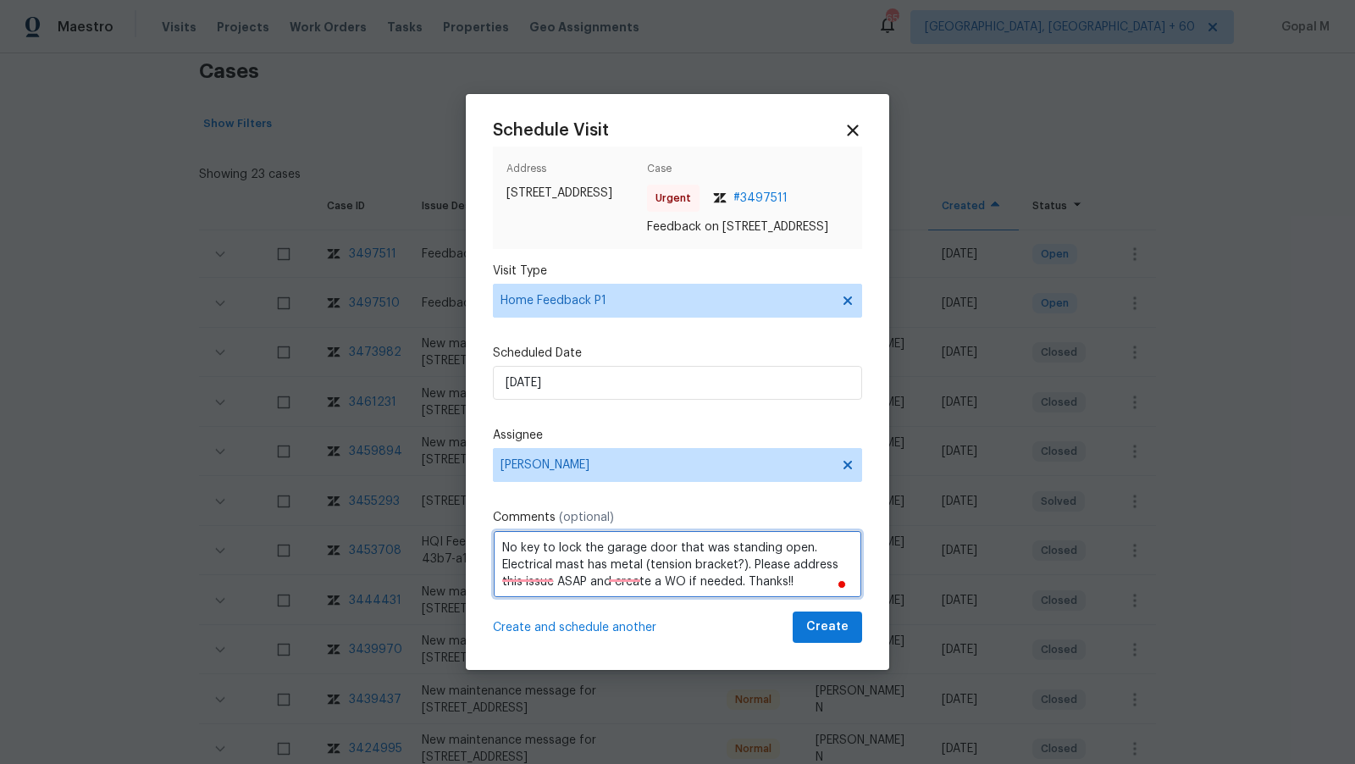
click at [610, 594] on textarea "No key to lock the garage door that was standing open. Electrical mast has meta…" at bounding box center [677, 564] width 369 height 68
click at [805, 590] on textarea "No key to lock the garage door that was standing open. Electrical mast has meta…" at bounding box center [677, 564] width 369 height 68
click at [708, 592] on textarea "No key to lock the garage door that was standing open. The electrical mast has …" at bounding box center [677, 564] width 369 height 68
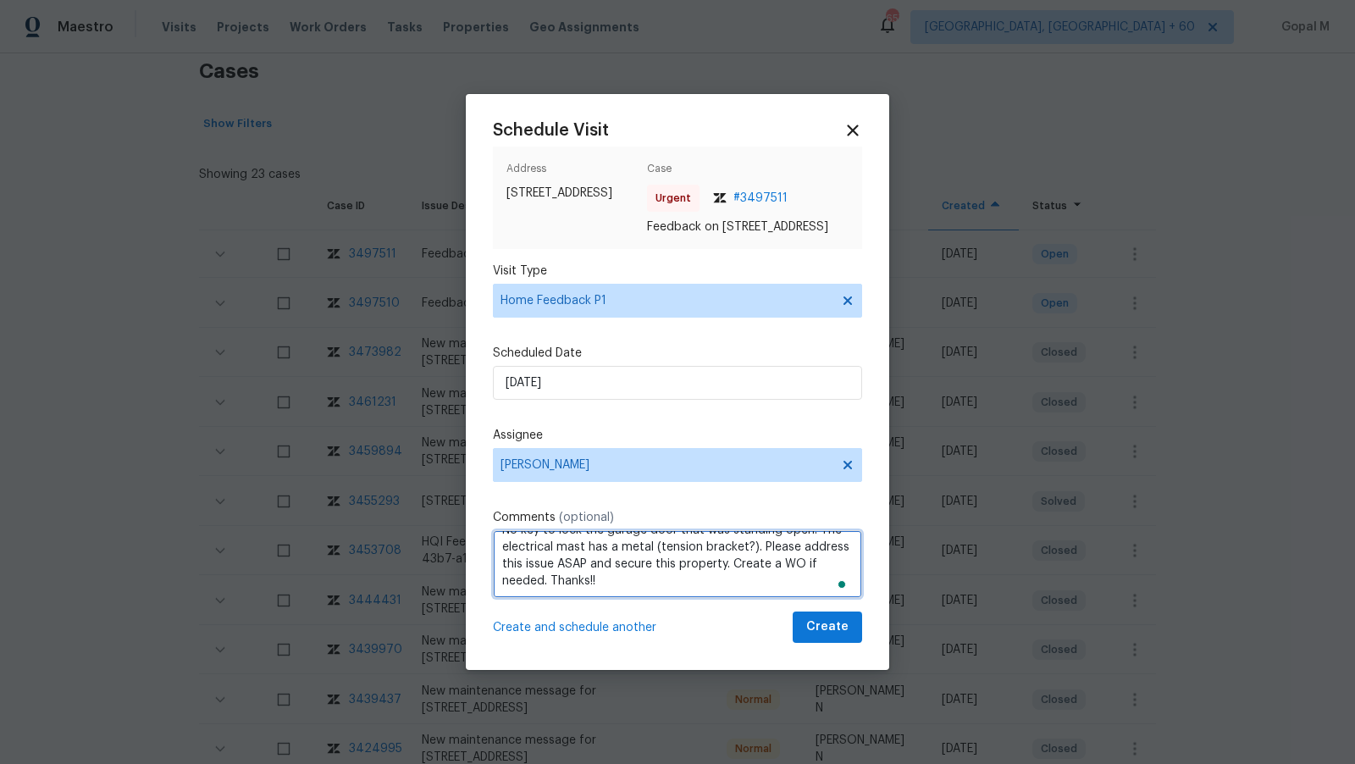
type textarea "No key to lock the garage door that was standing open. The electrical mast has …"
click at [806, 636] on button "Create" at bounding box center [827, 626] width 69 height 31
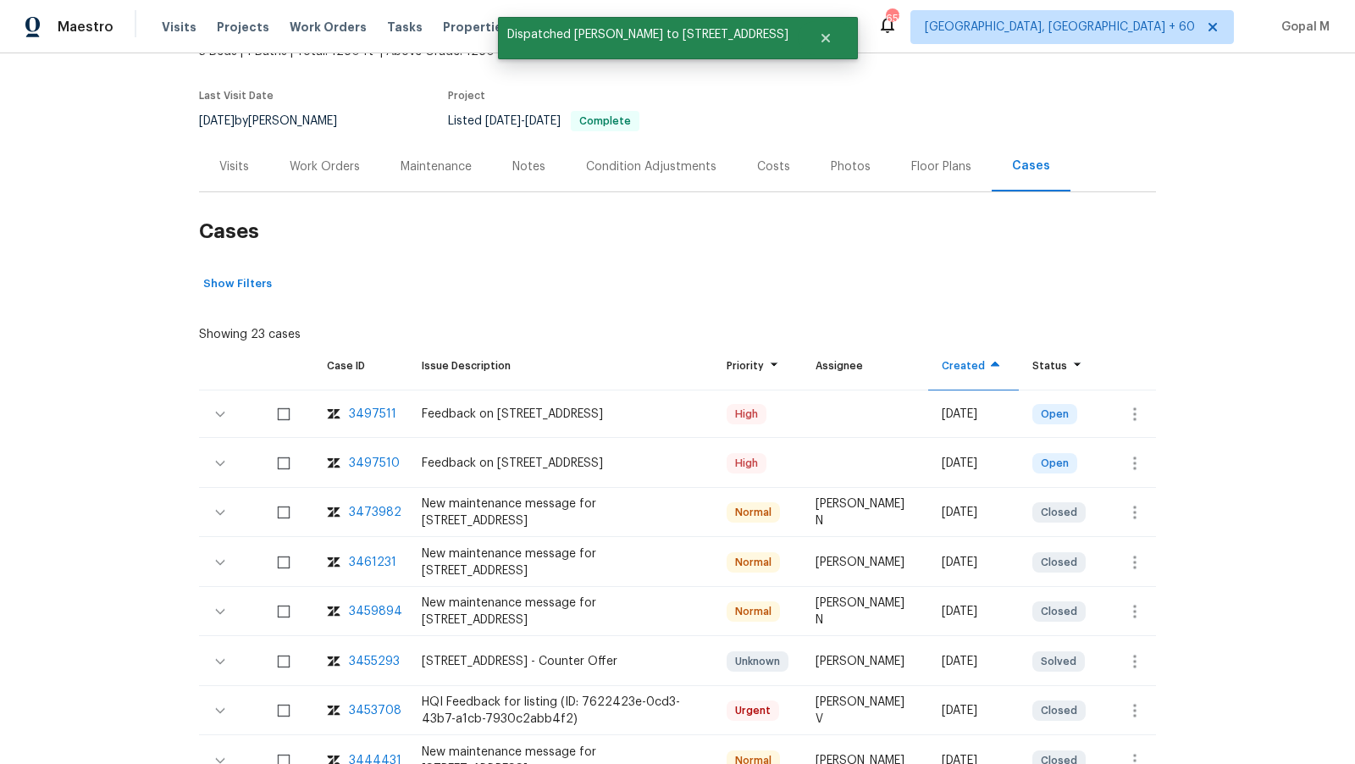
scroll to position [38, 0]
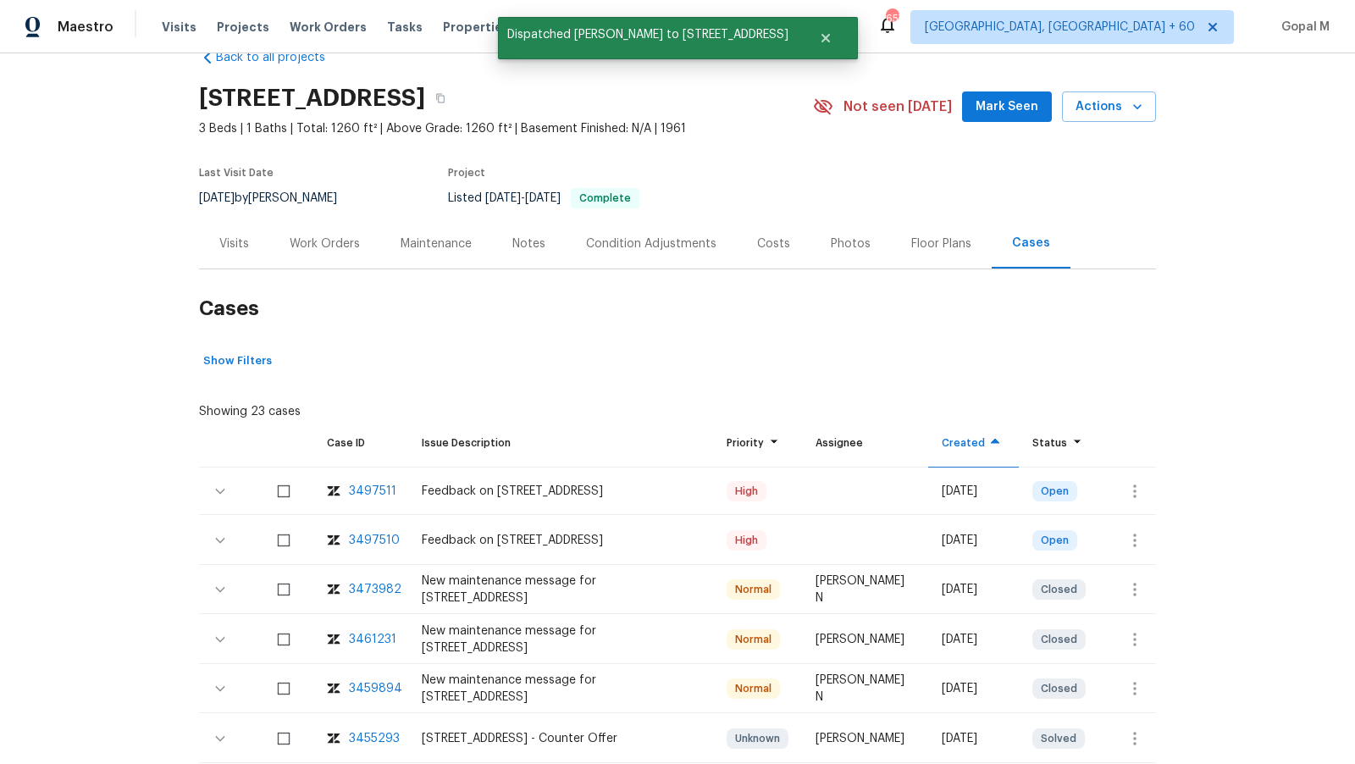
click at [249, 239] on div "Visits" at bounding box center [234, 243] width 70 height 50
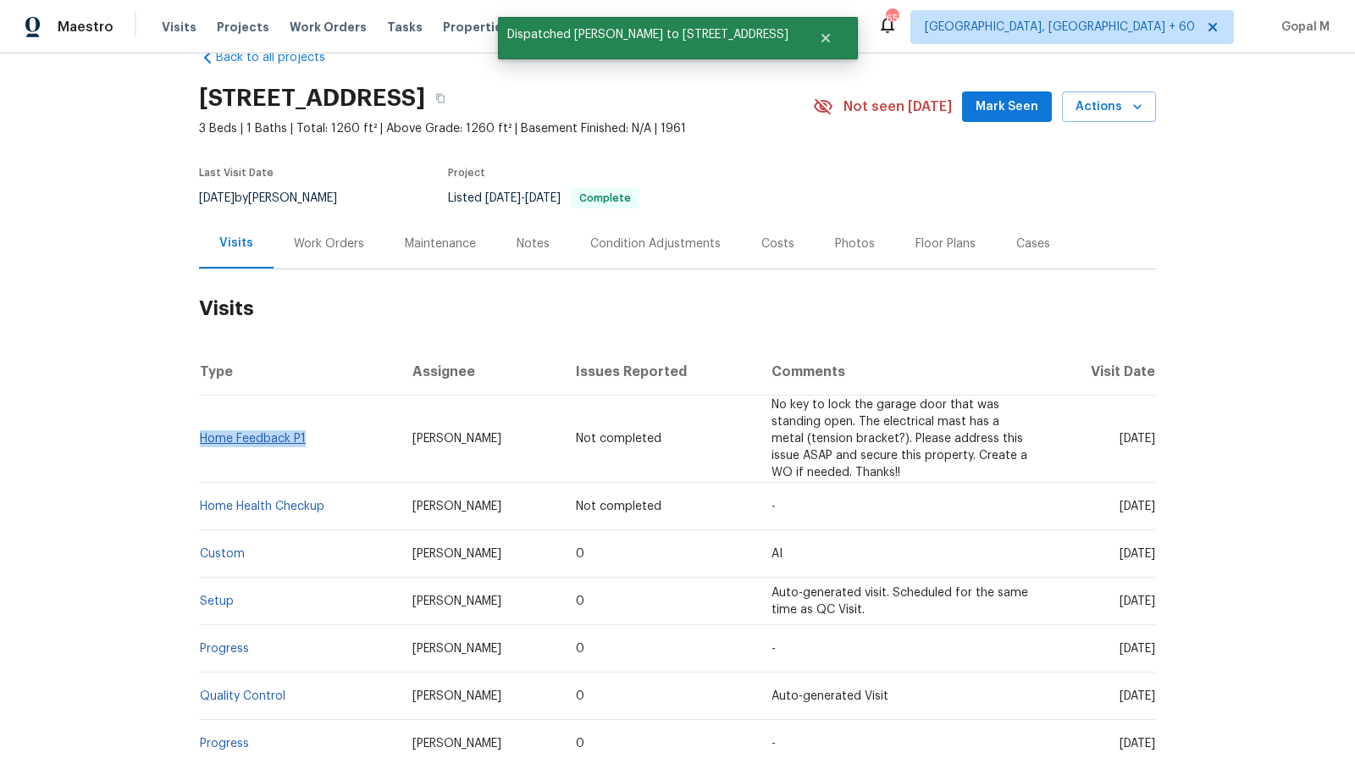
drag, startPoint x: 309, startPoint y: 438, endPoint x: 202, endPoint y: 440, distance: 106.7
click at [202, 440] on td "Home Feedback P1" at bounding box center [299, 438] width 200 height 87
copy link "Home Feedback P1"
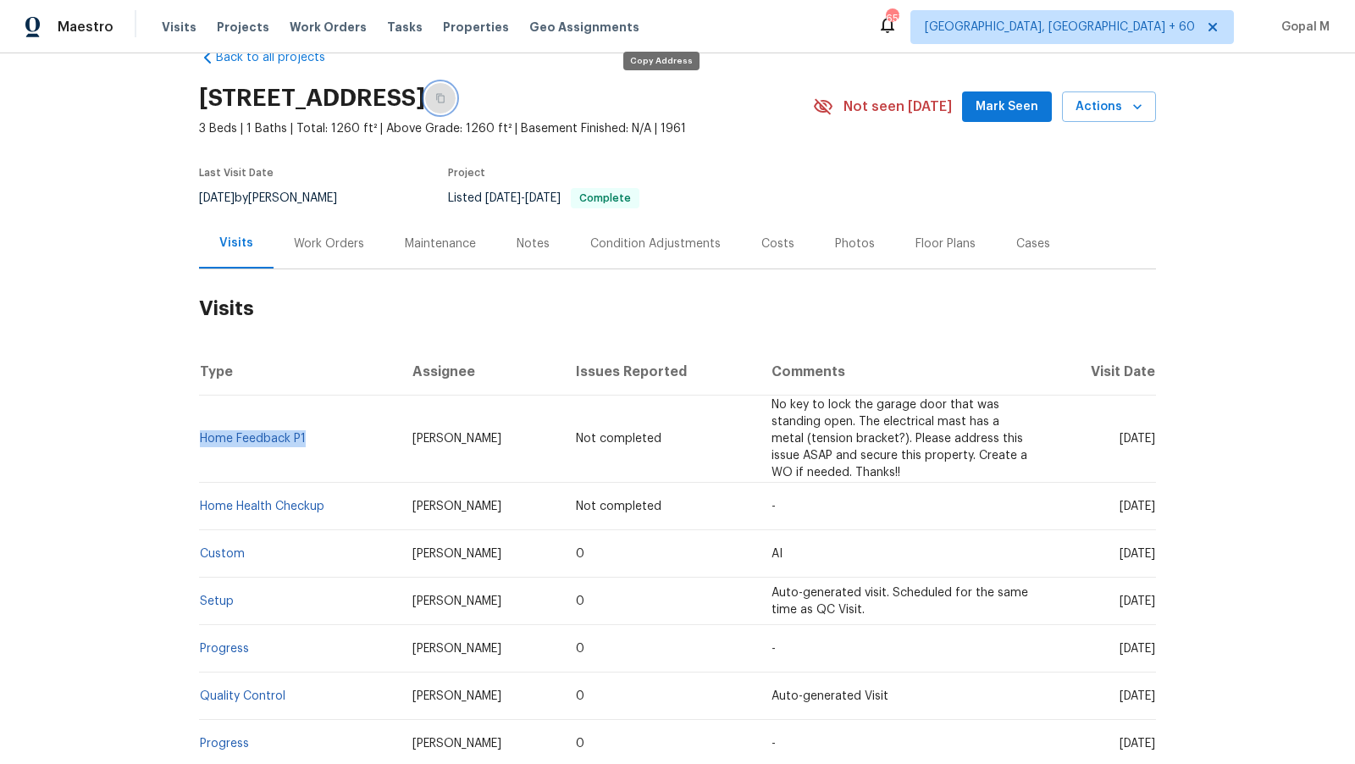
click at [445, 97] on icon "button" at bounding box center [440, 98] width 10 height 10
click at [166, 23] on span "Visits" at bounding box center [179, 27] width 35 height 17
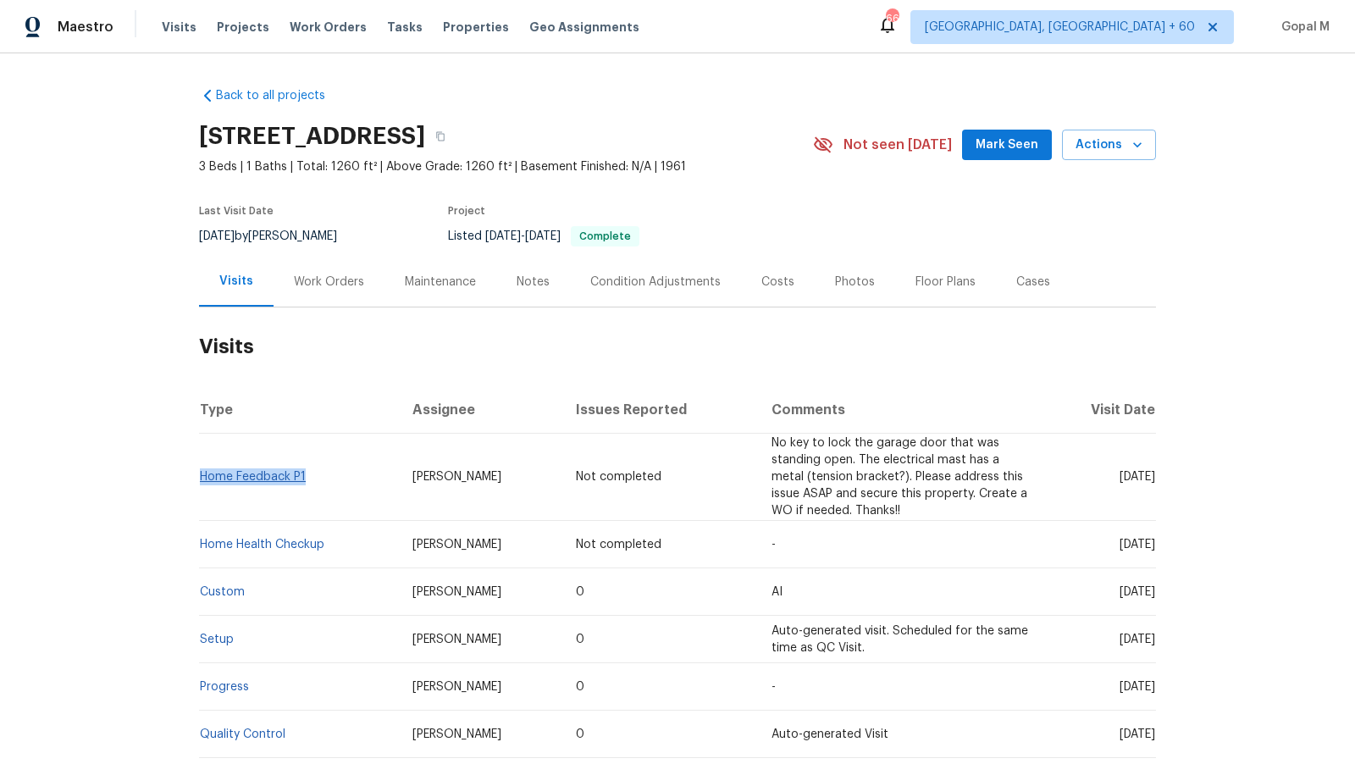
drag, startPoint x: 307, startPoint y: 481, endPoint x: 201, endPoint y: 479, distance: 106.7
click at [201, 479] on td "Home Feedback P1" at bounding box center [299, 477] width 200 height 87
copy link "Home Feedback P1"
drag, startPoint x: 251, startPoint y: 235, endPoint x: 196, endPoint y: 237, distance: 55.1
click at [196, 237] on div "Back to all projects [STREET_ADDRESS] 3 Beds | 1 Baths | Total: 1260 ft² | Abov…" at bounding box center [677, 408] width 1355 height 711
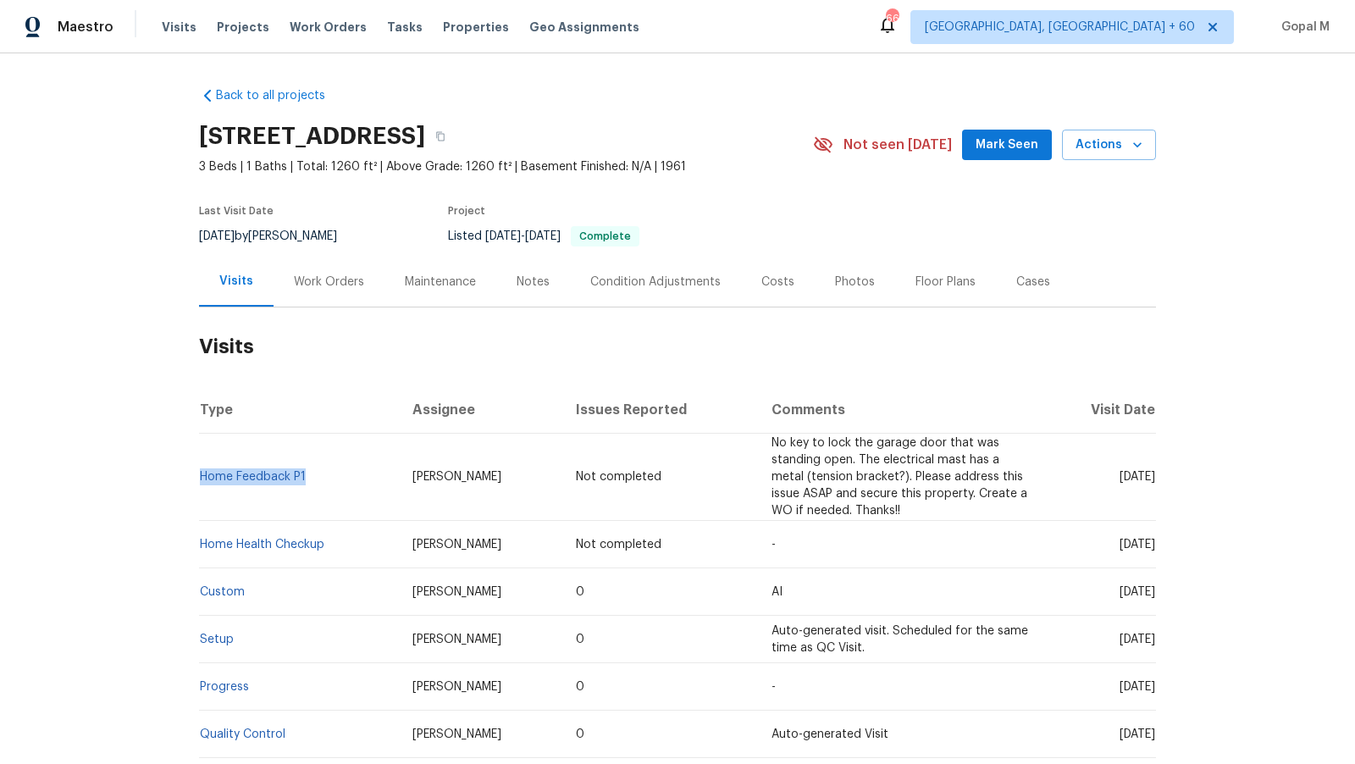
copy span "[DATE]"
